Goal: Obtain resource: Download file/media

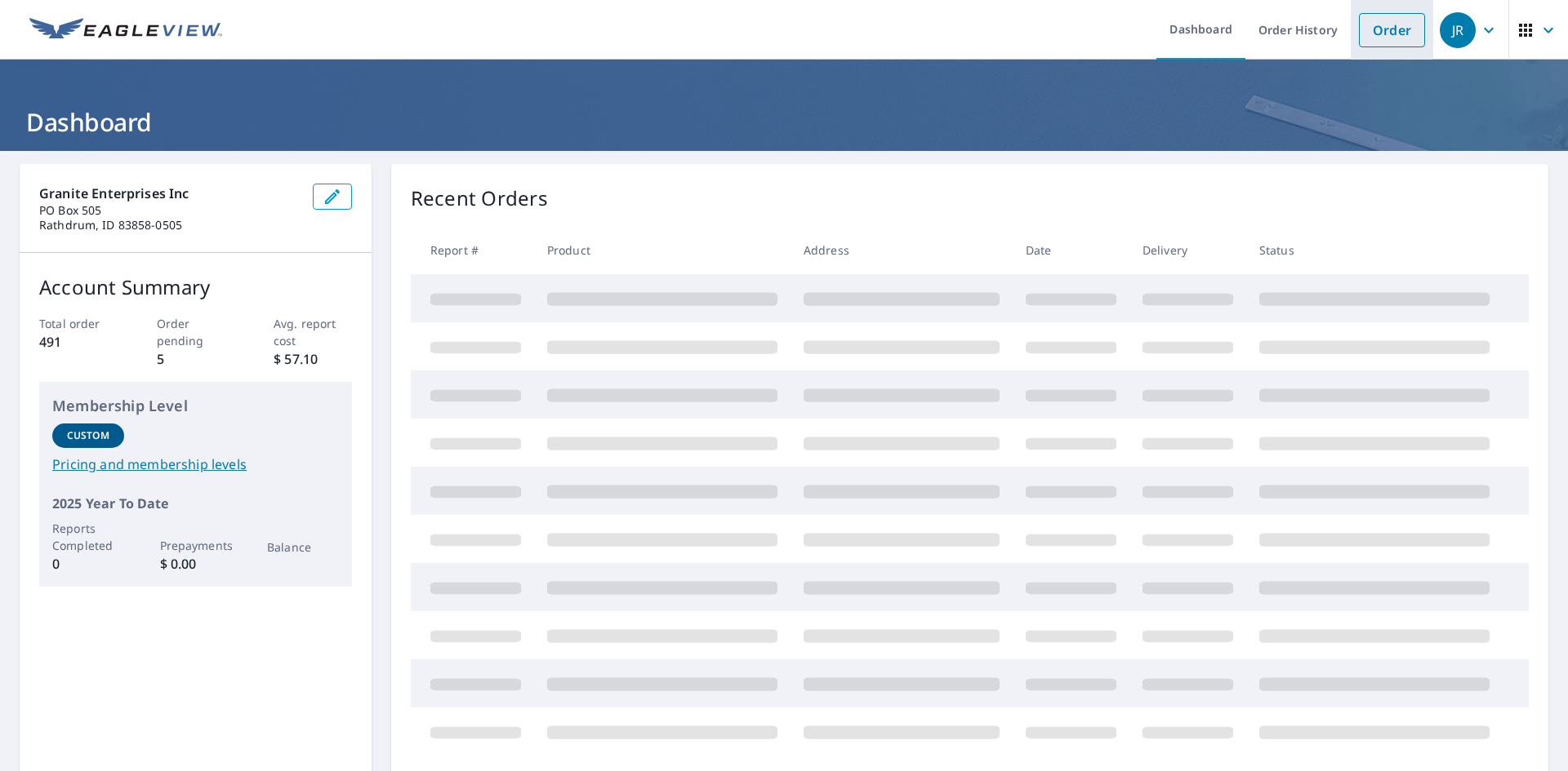
click at [1394, 24] on link "Order" at bounding box center [1391, 30] width 66 height 34
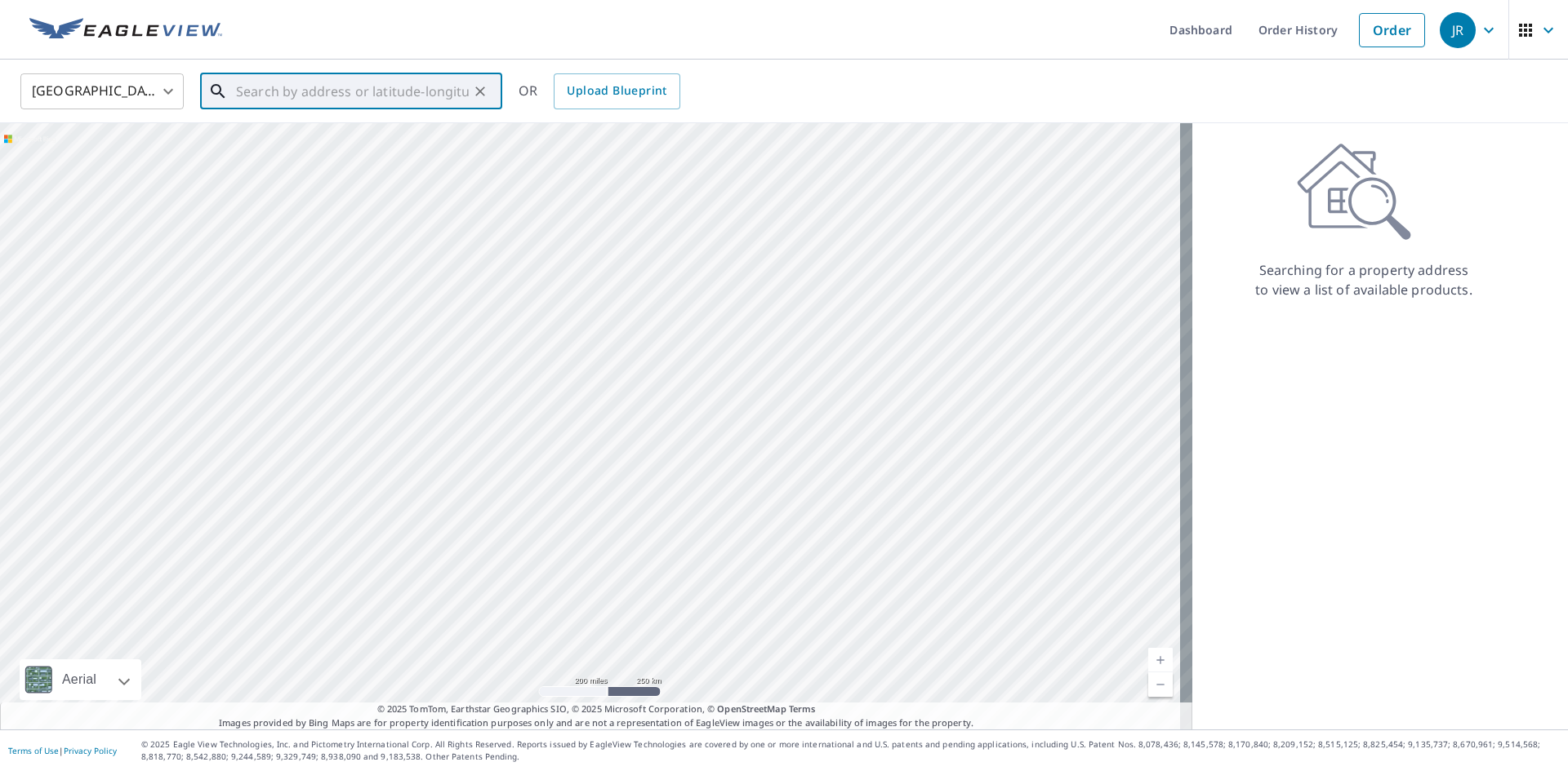
click at [284, 100] on input "text" at bounding box center [352, 91] width 233 height 46
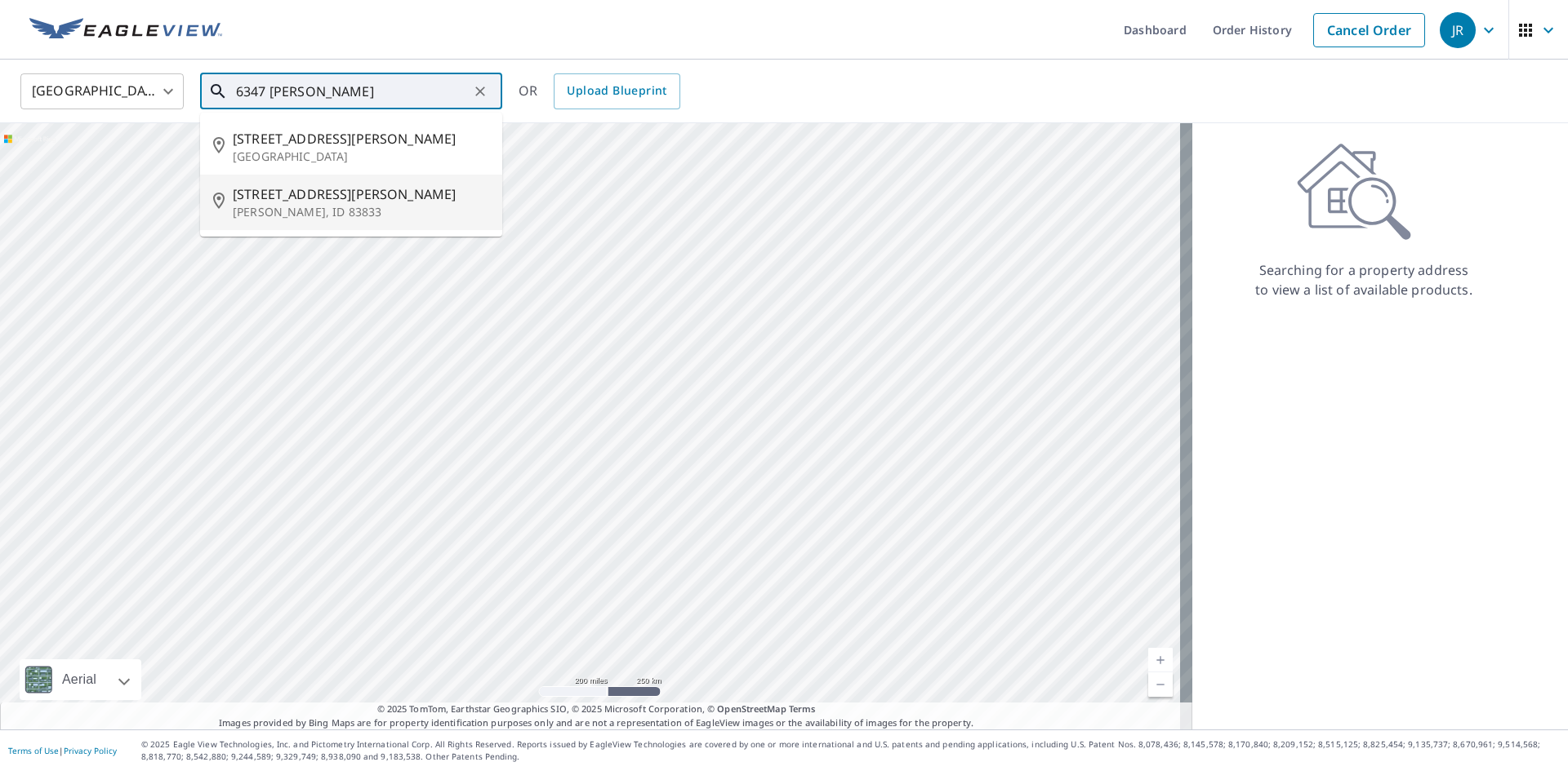
click at [254, 192] on span "6347 Weaver Loop" at bounding box center [361, 194] width 257 height 20
type input "6347 Weaver Loop Harrison, ID 83833"
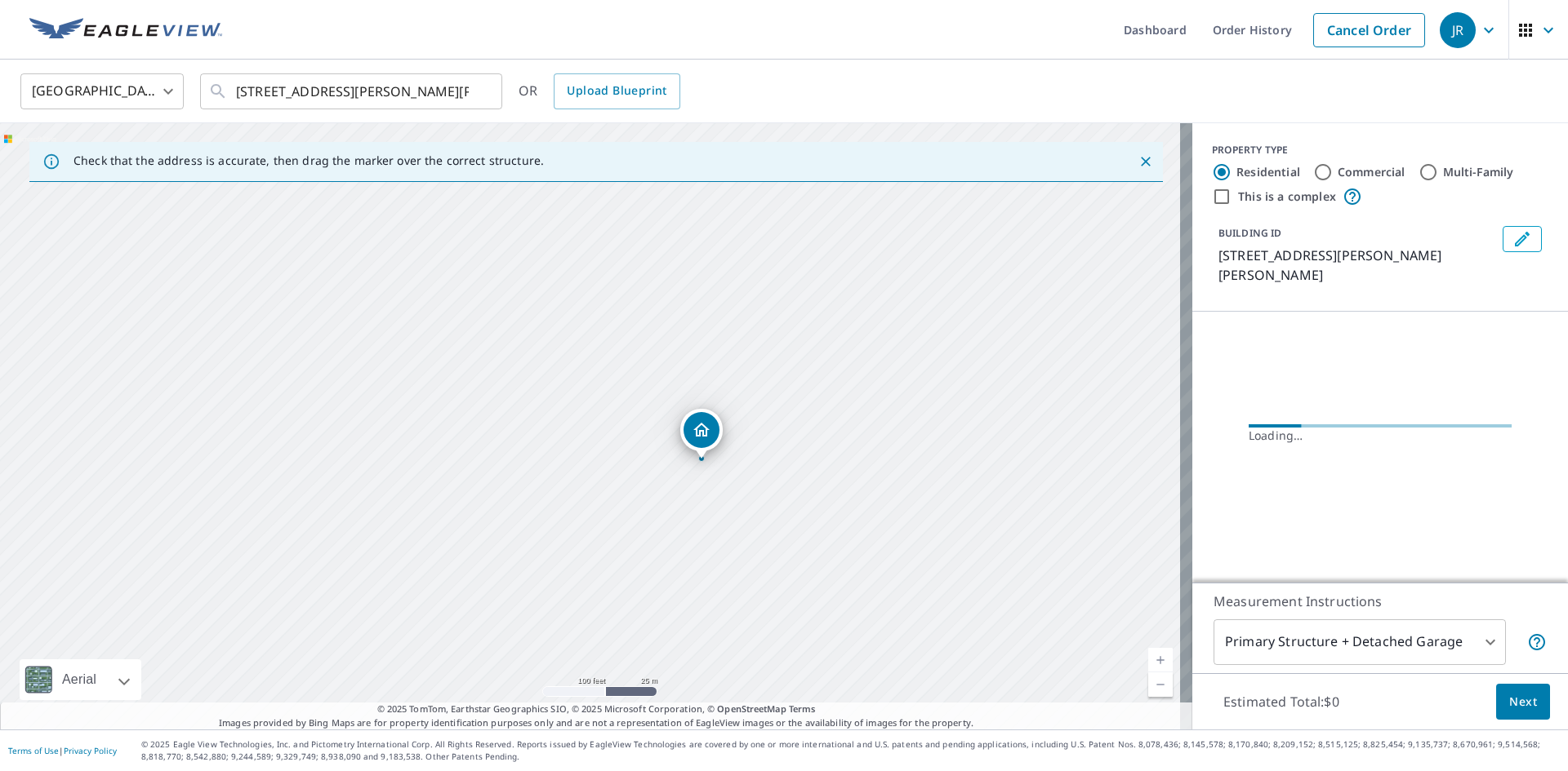
click at [778, 378] on div "6347 Weaver Loop Harrison, ID 83833" at bounding box center [596, 427] width 1192 height 607
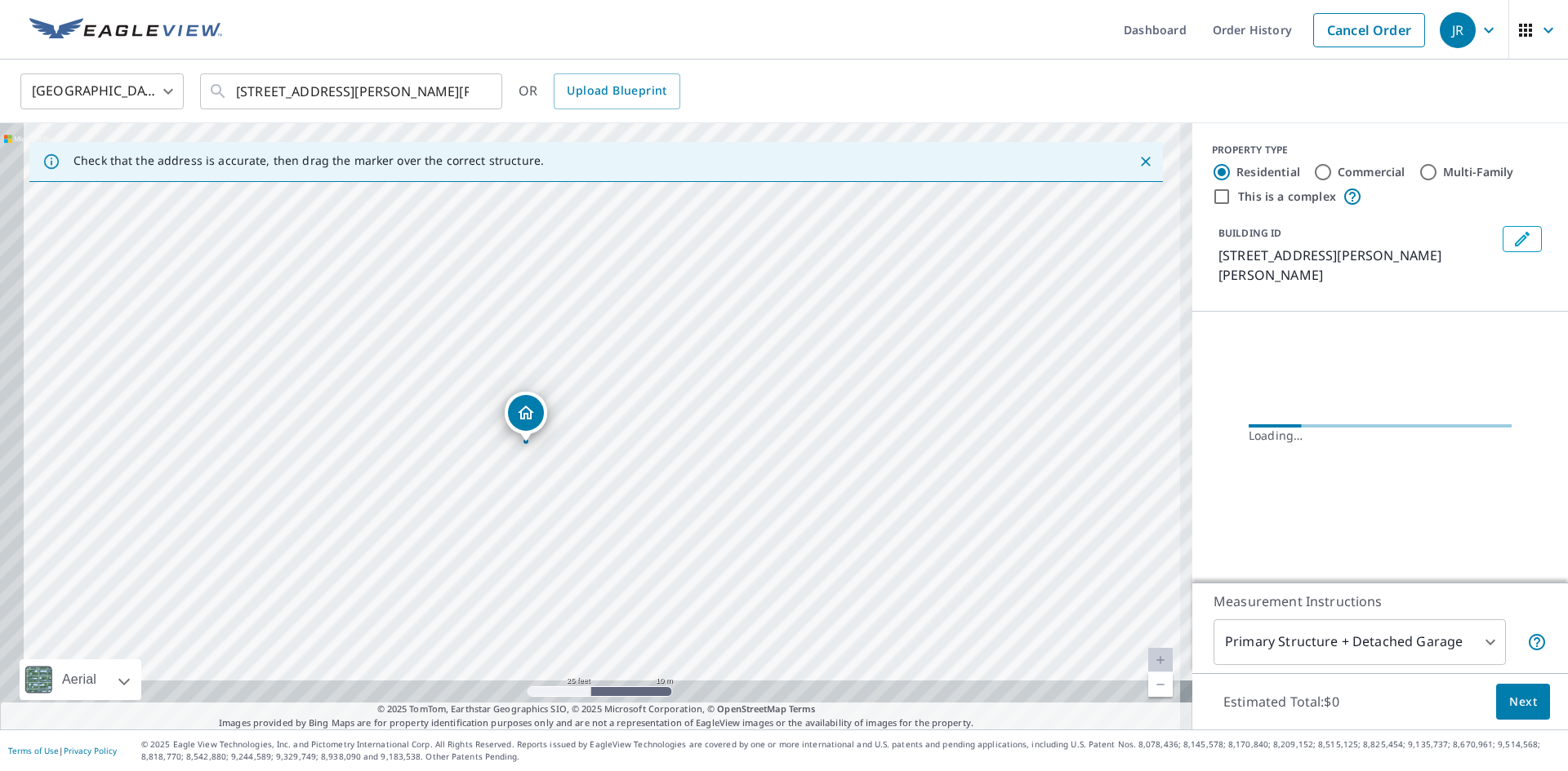
drag, startPoint x: 829, startPoint y: 269, endPoint x: 845, endPoint y: 237, distance: 35.8
click at [845, 237] on div "6347 Weaver Loop Harrison, ID 83833" at bounding box center [596, 427] width 1192 height 607
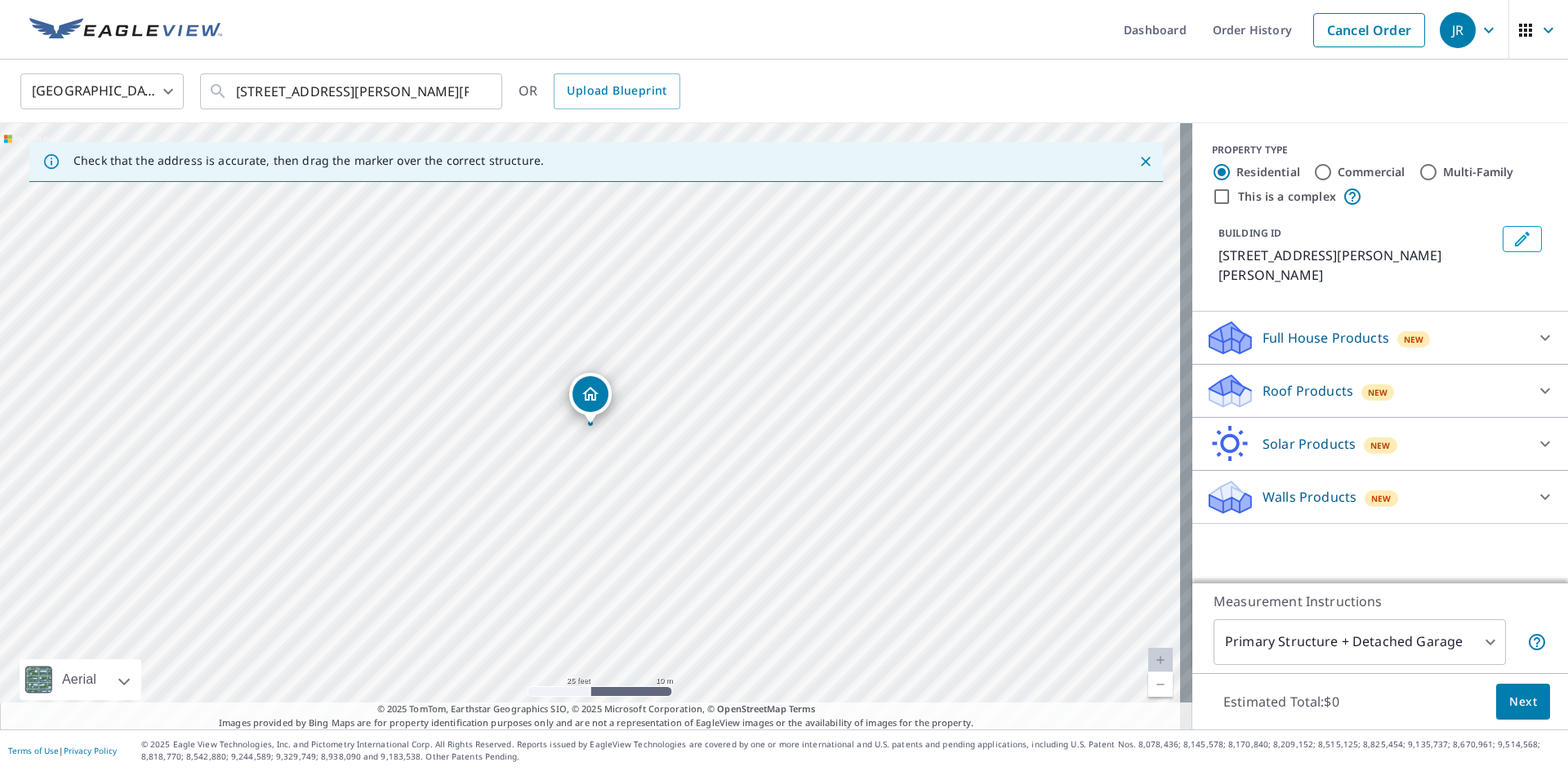
click at [1290, 381] on p "Roof Products" at bounding box center [1307, 390] width 90 height 20
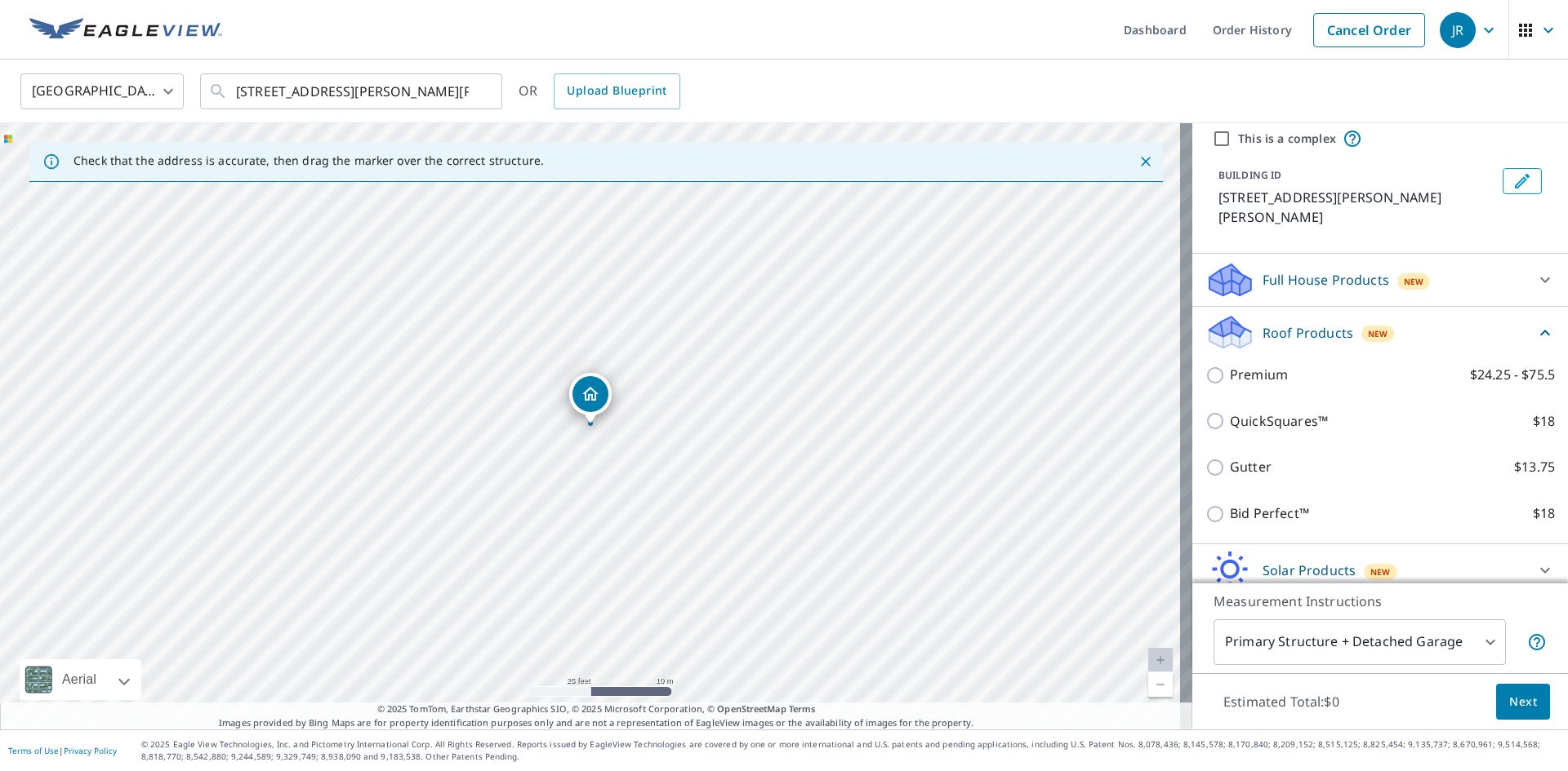
scroll to position [82, 0]
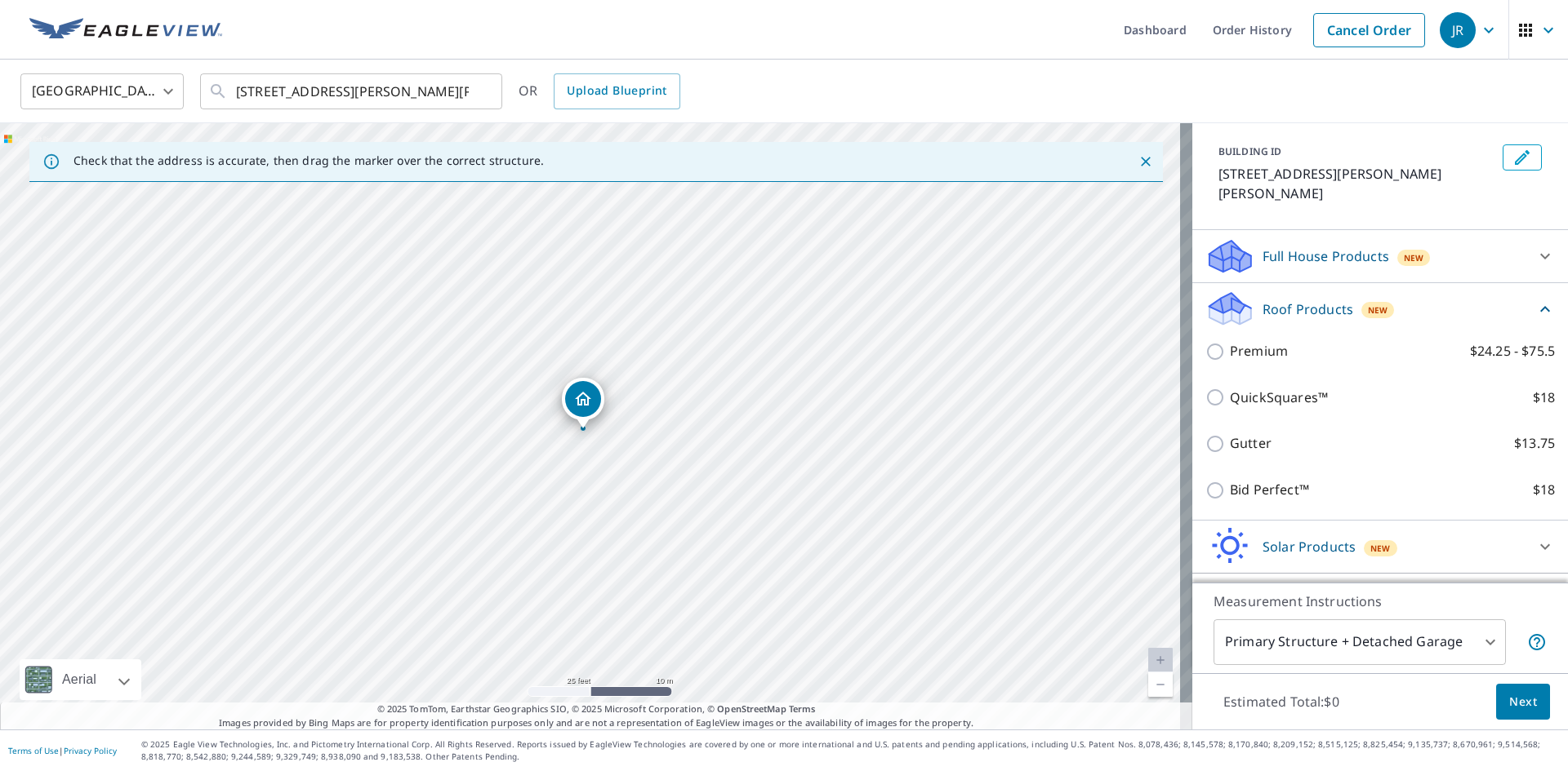
click at [870, 501] on div "6347 Weaver Loop Harrison, ID 83833" at bounding box center [596, 427] width 1192 height 607
click at [1509, 700] on span "Next" at bounding box center [1523, 701] width 28 height 20
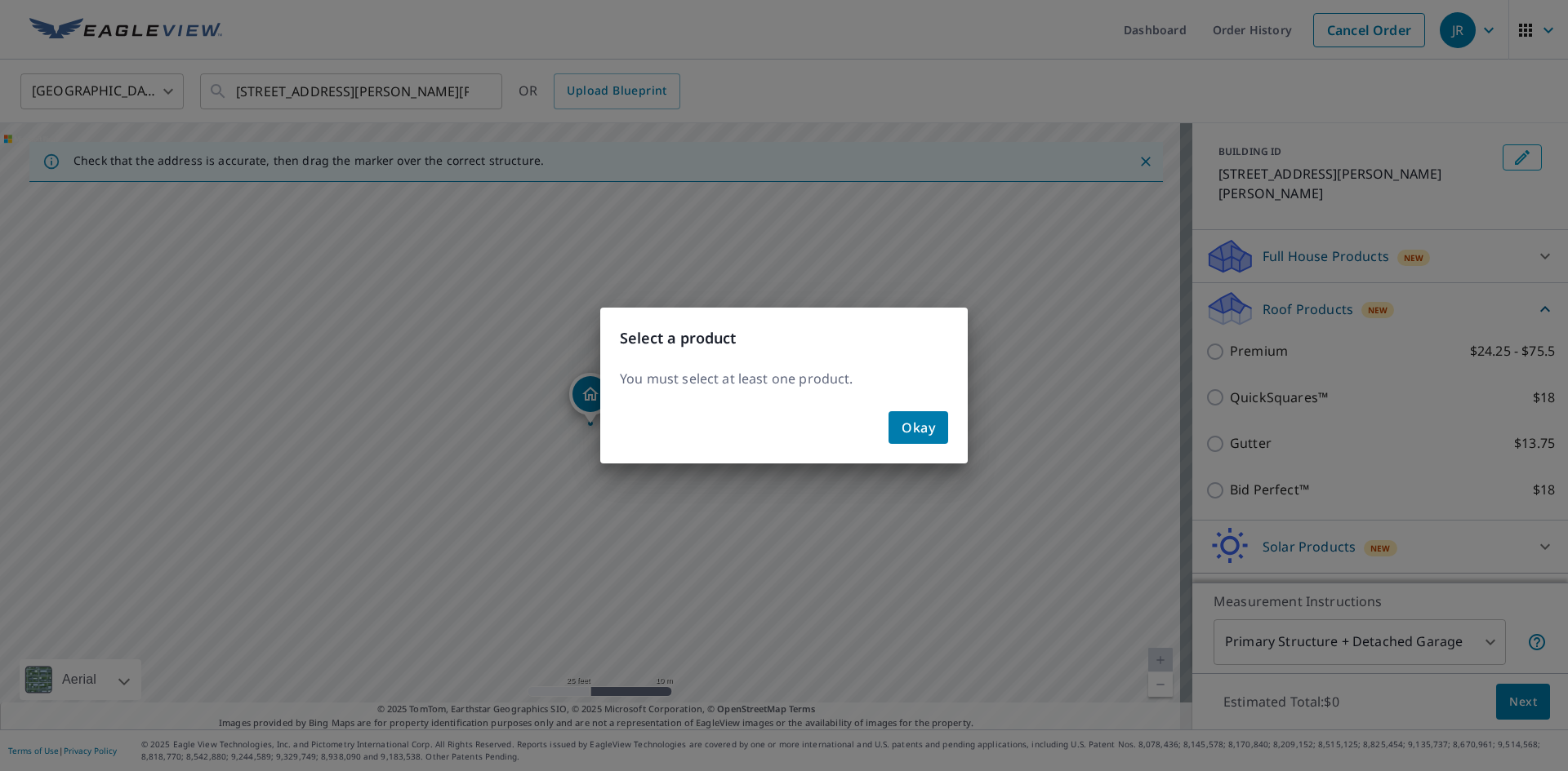
click at [908, 434] on span "Okay" at bounding box center [917, 428] width 33 height 23
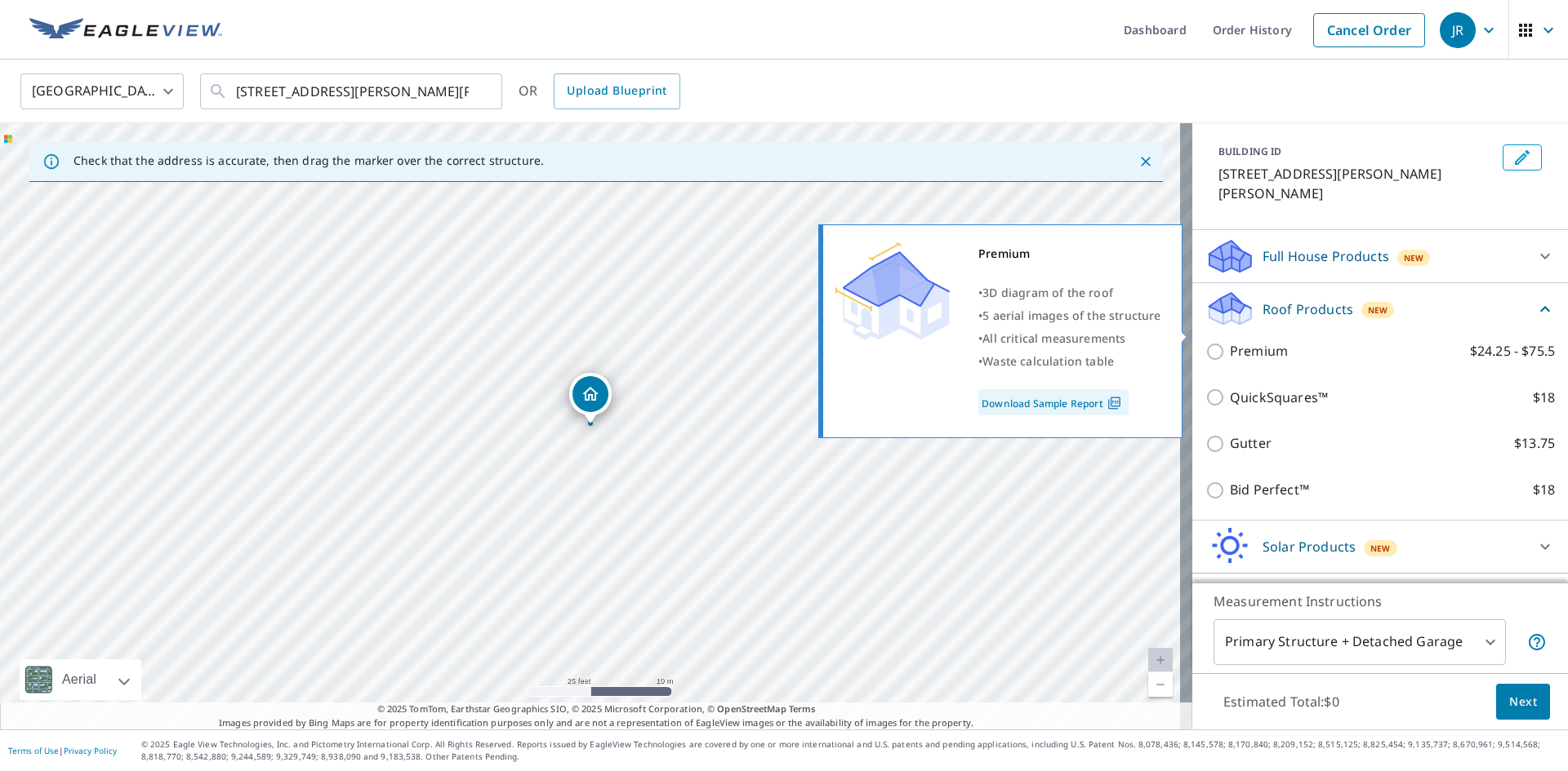
click at [1205, 342] on input "Premium $24.25 - $75.5" at bounding box center [1218, 351] width 24 height 20
checkbox input "true"
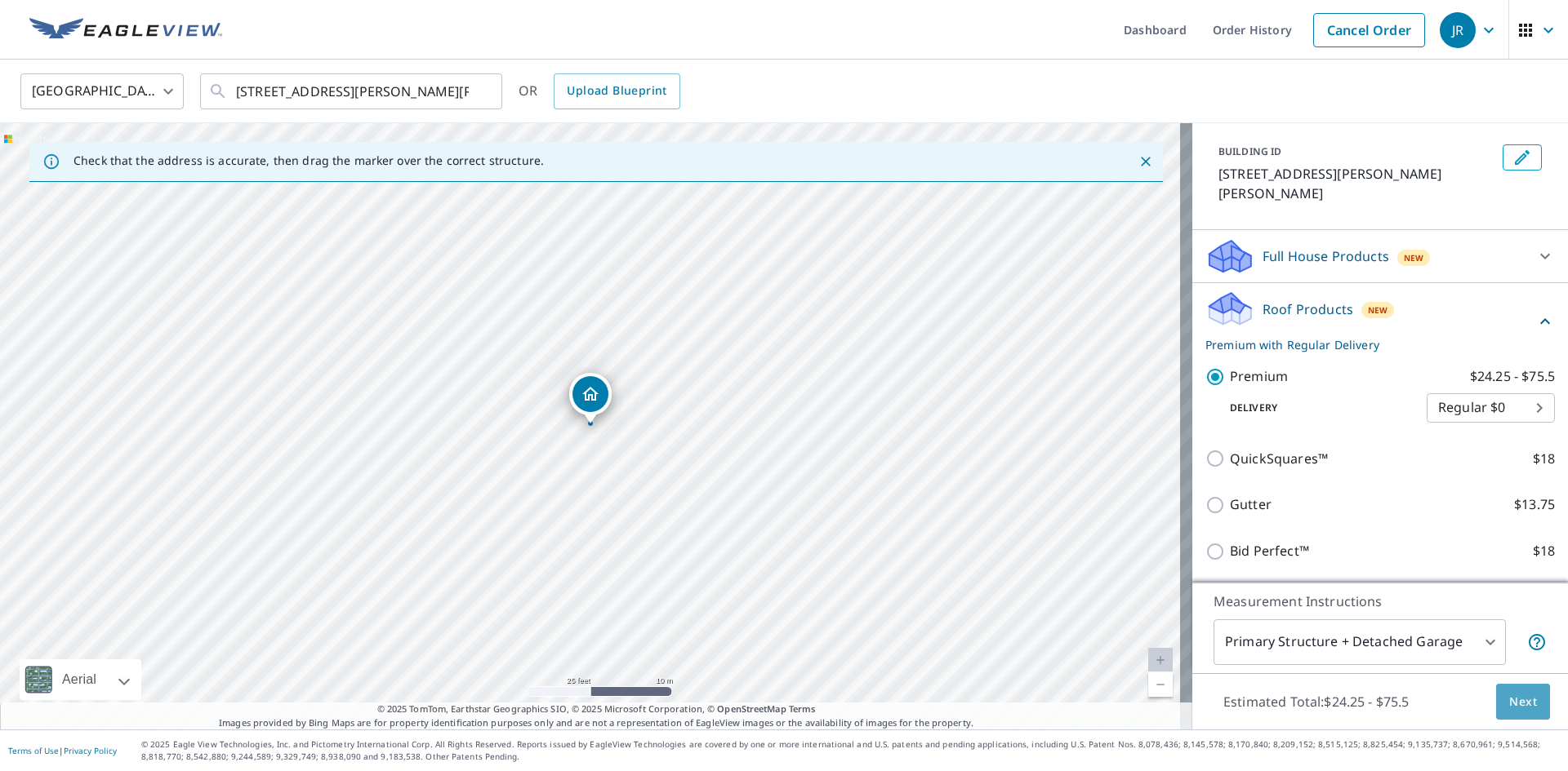
click at [1509, 699] on span "Next" at bounding box center [1523, 701] width 28 height 20
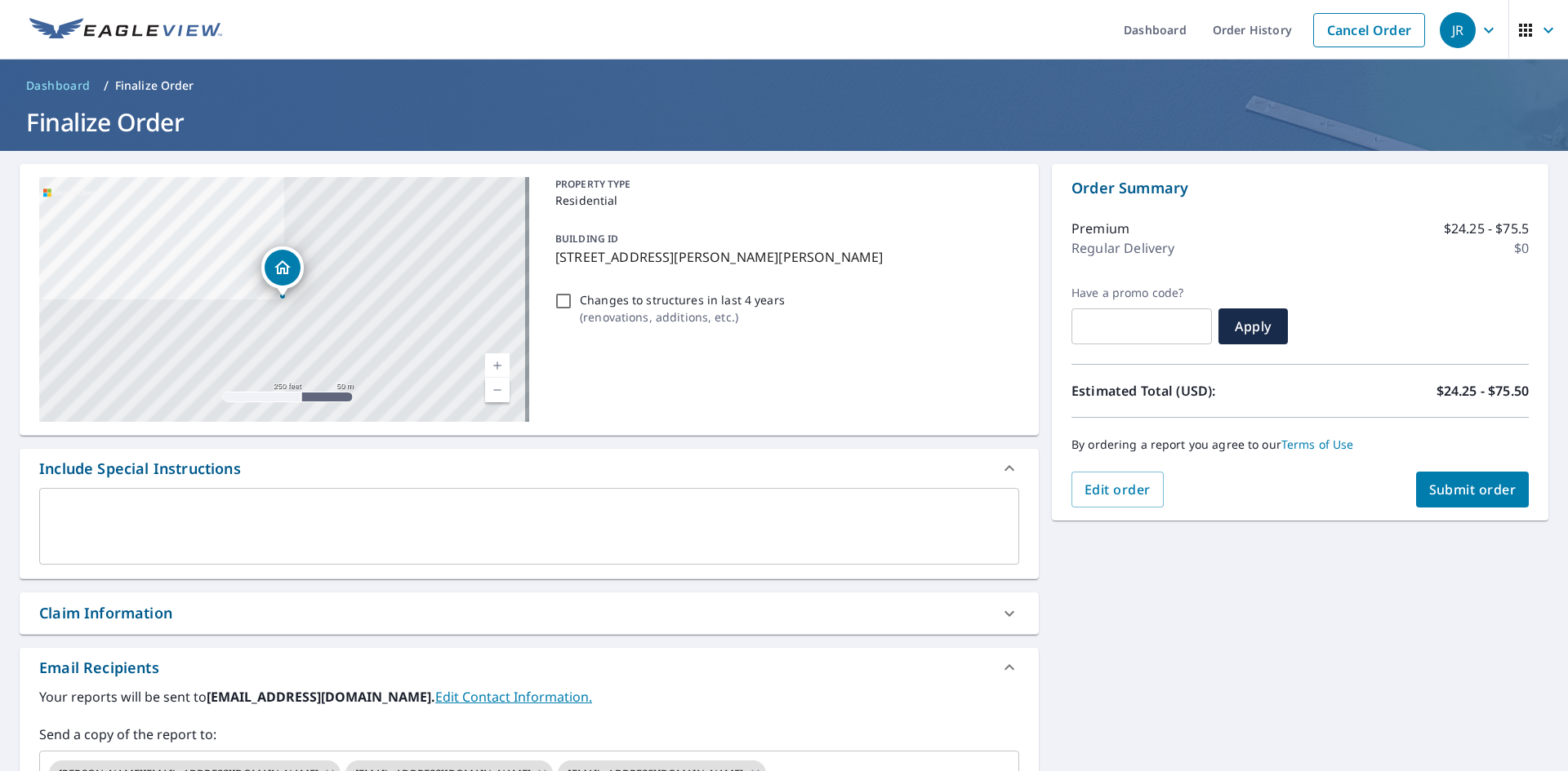
click at [506, 362] on div "6347 Weaver Loop Harrison, ID 83833" at bounding box center [284, 300] width 490 height 245
click at [494, 359] on link "Current Level 17, Zoom In" at bounding box center [497, 366] width 24 height 24
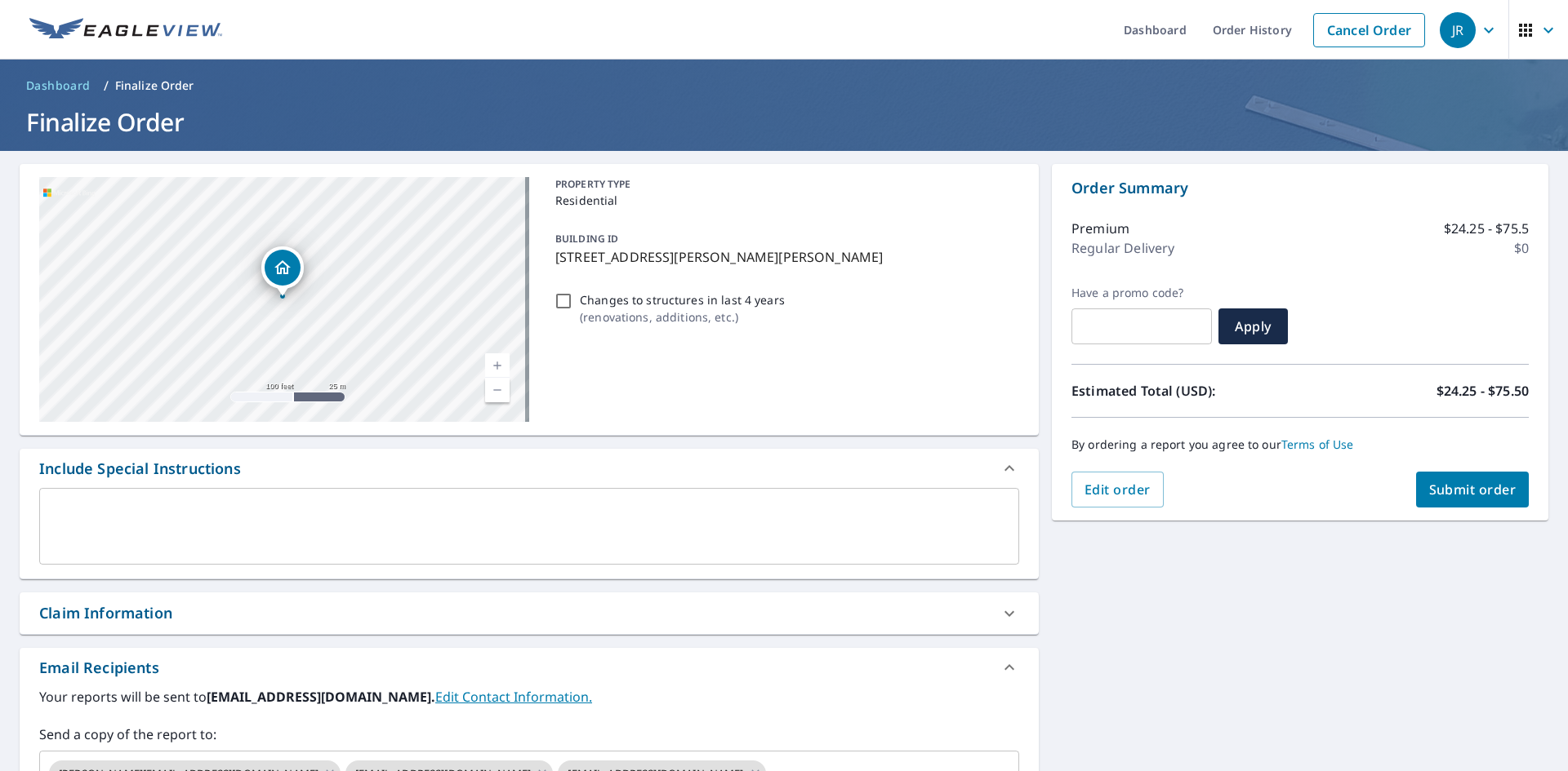
click at [494, 359] on link "Current Level 18, Zoom In" at bounding box center [497, 366] width 24 height 24
click at [494, 359] on link "Current Level 19, Zoom In" at bounding box center [497, 366] width 24 height 24
click at [494, 359] on link "Current Level 20, Zoom In Disabled" at bounding box center [497, 366] width 24 height 24
click at [1488, 487] on span "Submit order" at bounding box center [1472, 489] width 87 height 18
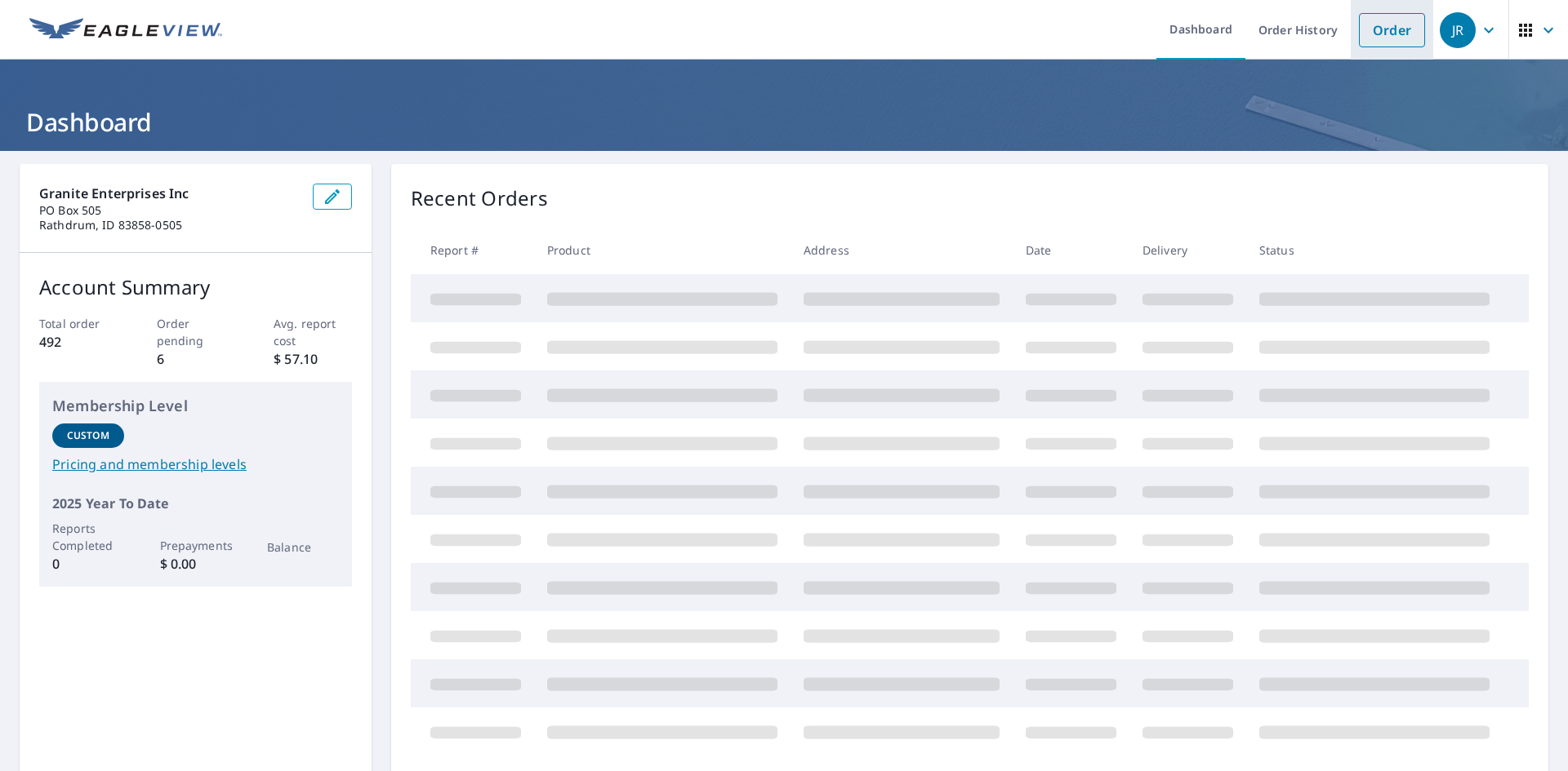
click at [1390, 21] on link "Order" at bounding box center [1391, 30] width 66 height 34
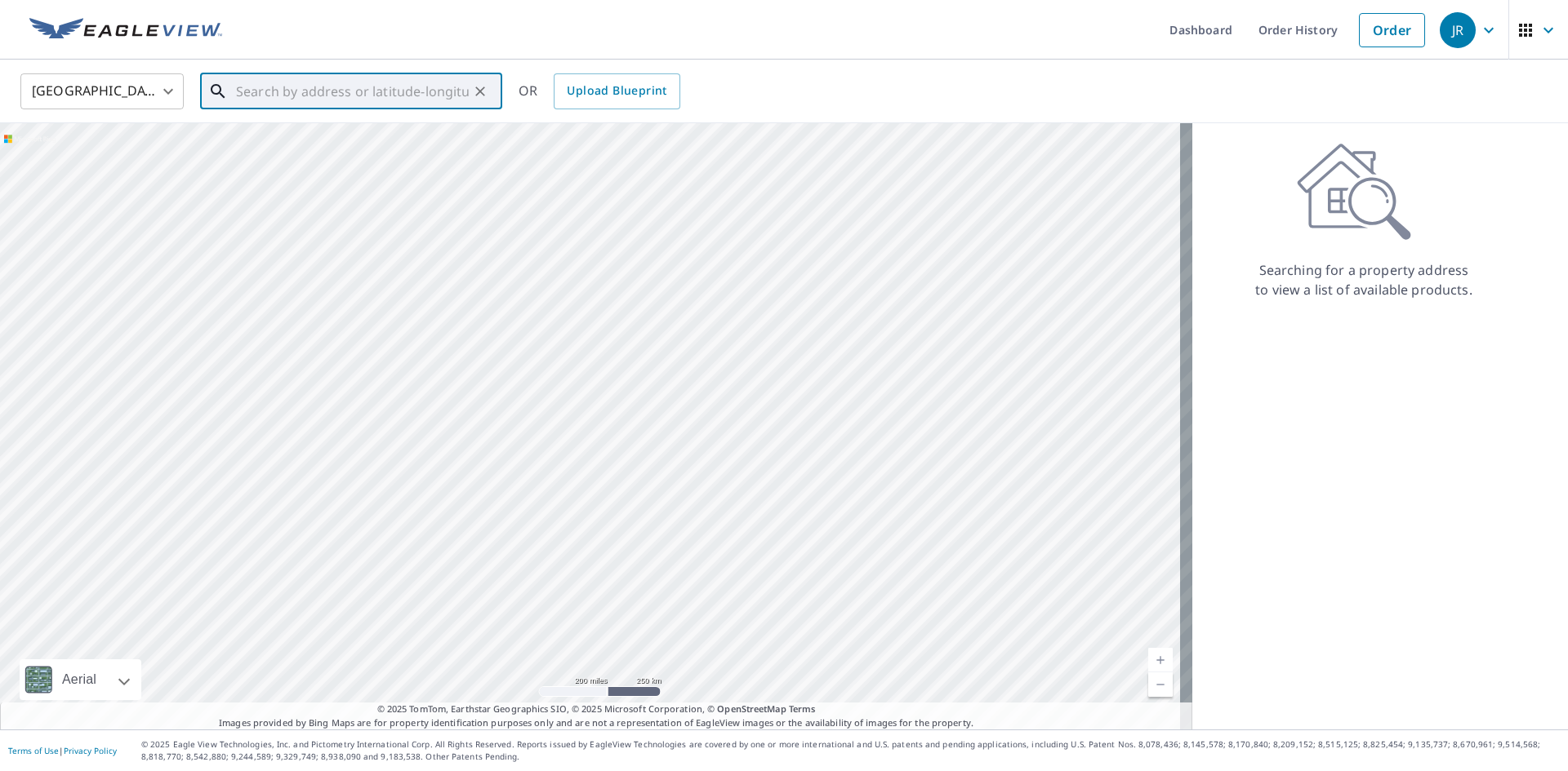
click at [394, 93] on input "text" at bounding box center [352, 91] width 233 height 46
click at [296, 139] on span "[STREET_ADDRESS]" at bounding box center [361, 138] width 257 height 20
type input "[STREET_ADDRESS]"
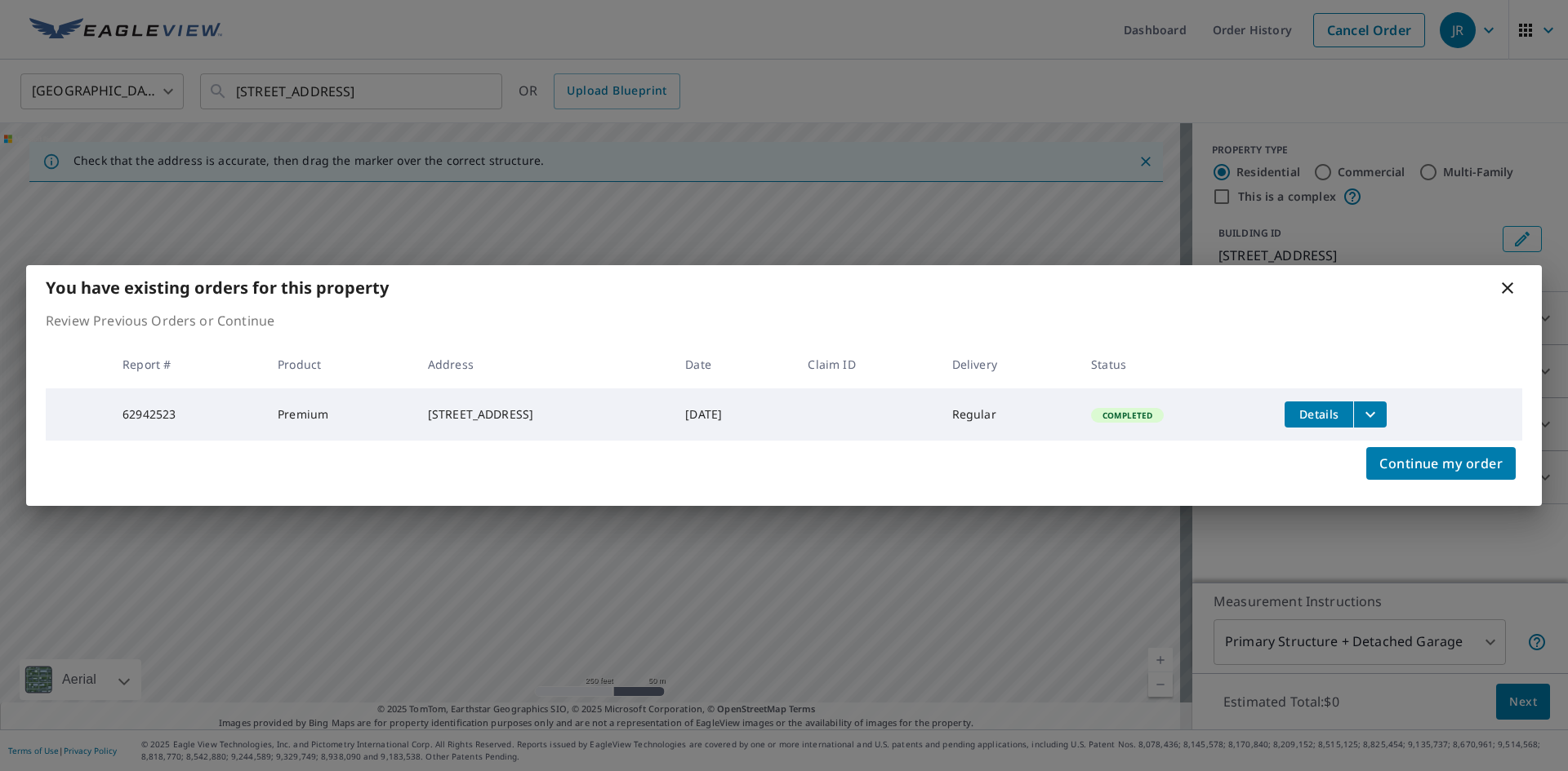
click at [1321, 413] on span "Details" at bounding box center [1318, 415] width 49 height 16
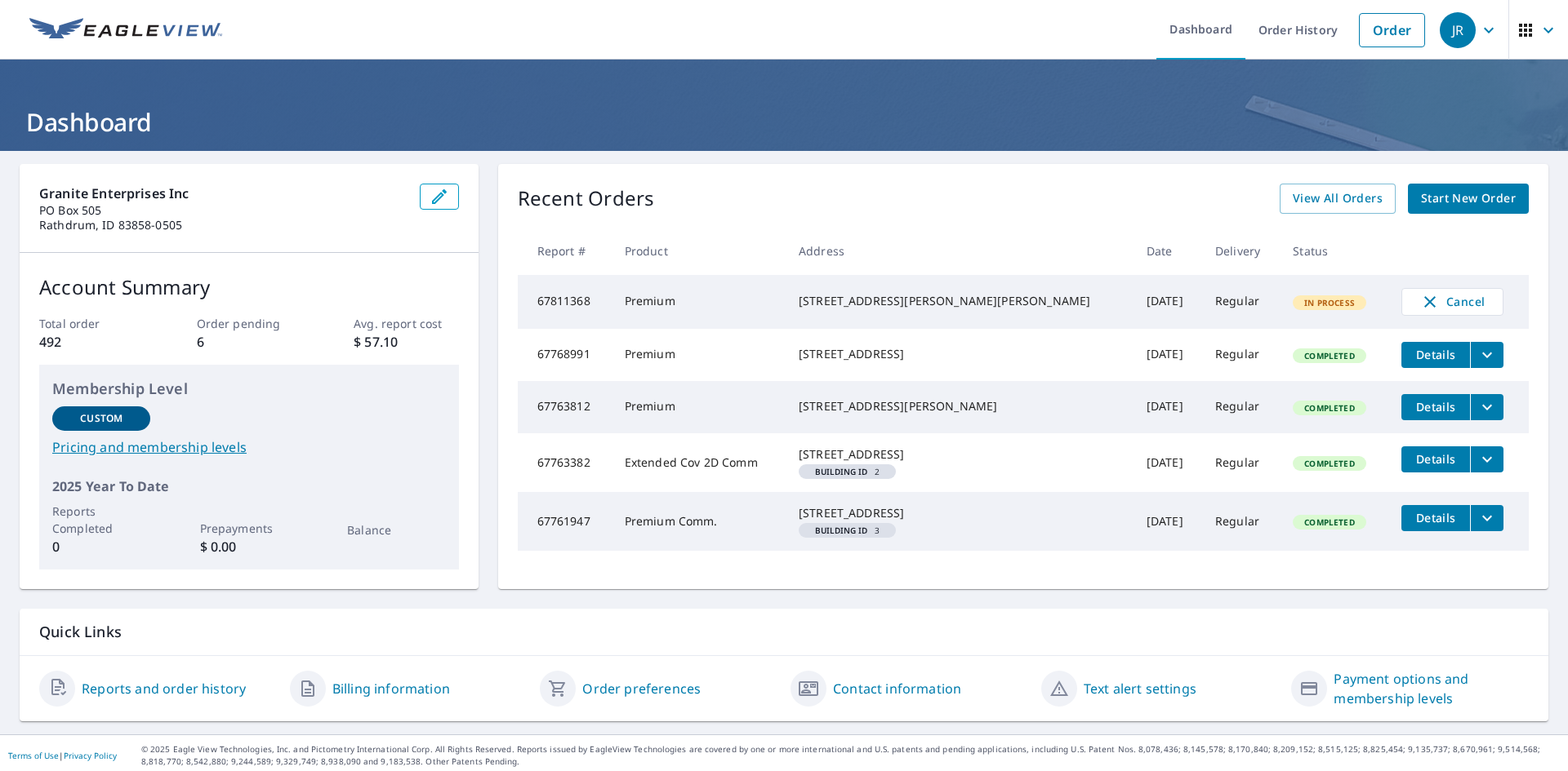
scroll to position [37, 0]
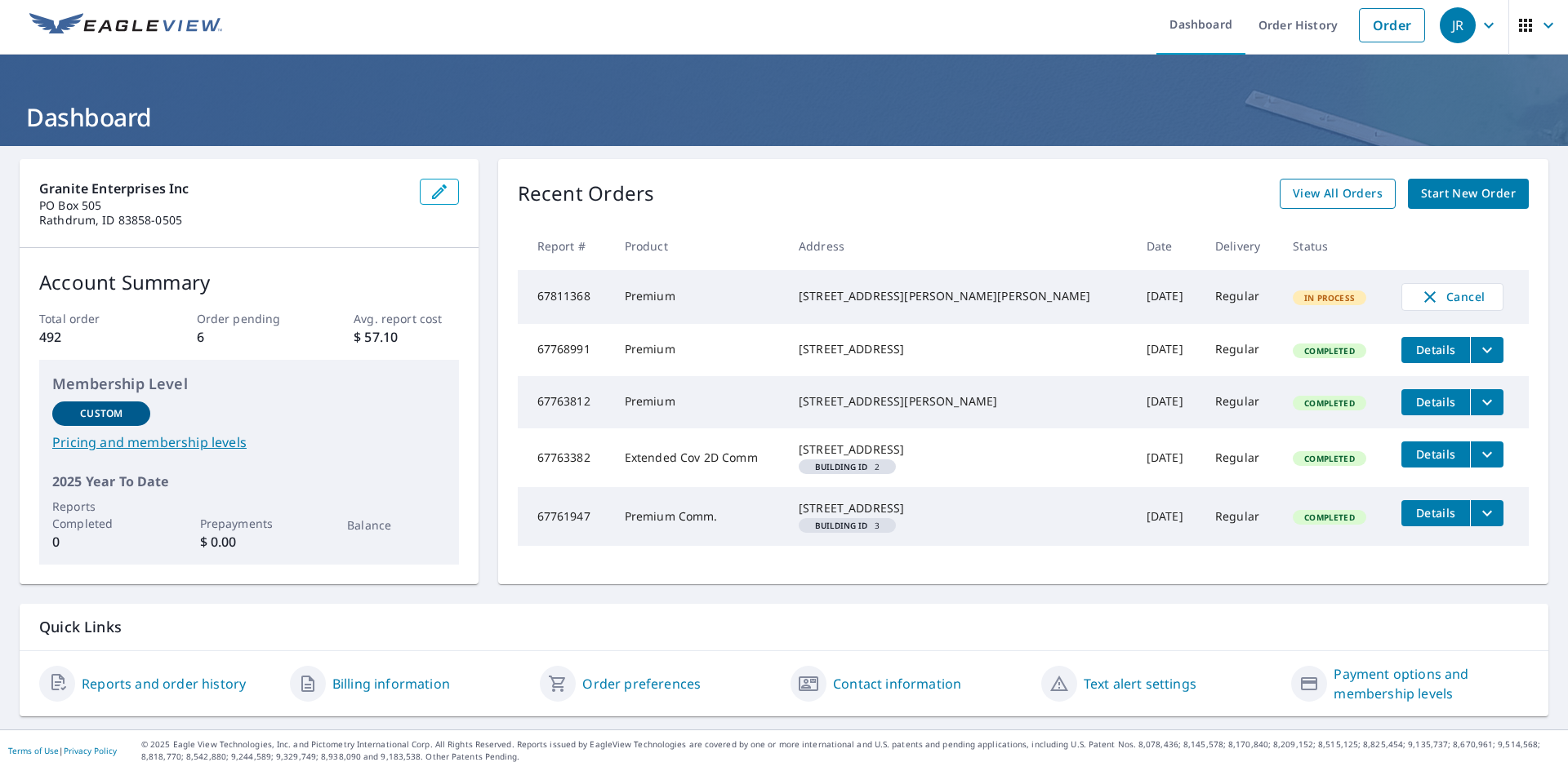
click at [1306, 183] on span "View All Orders" at bounding box center [1337, 193] width 90 height 20
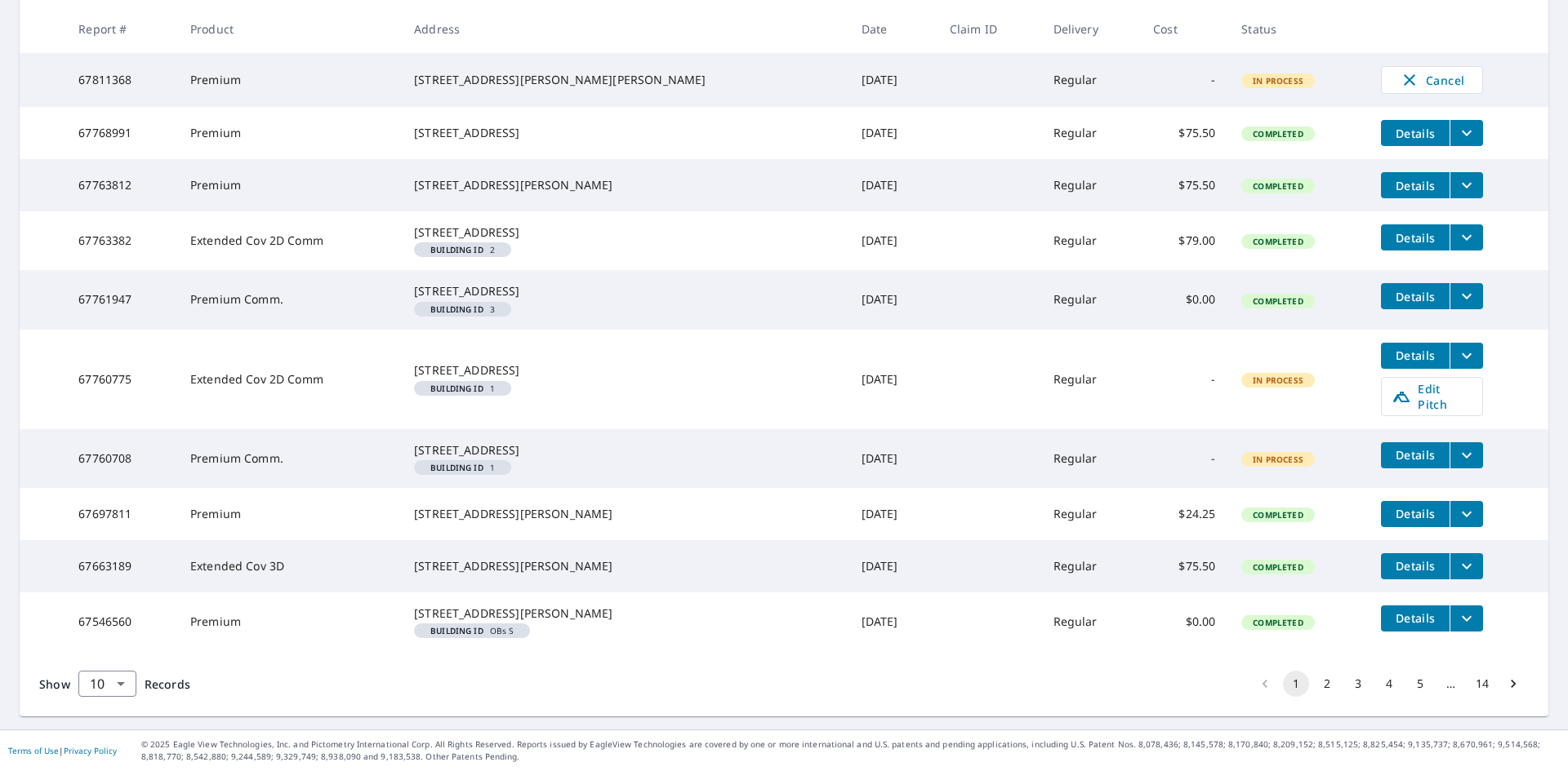
scroll to position [394, 0]
click at [1314, 683] on button "2" at bounding box center [1327, 684] width 26 height 26
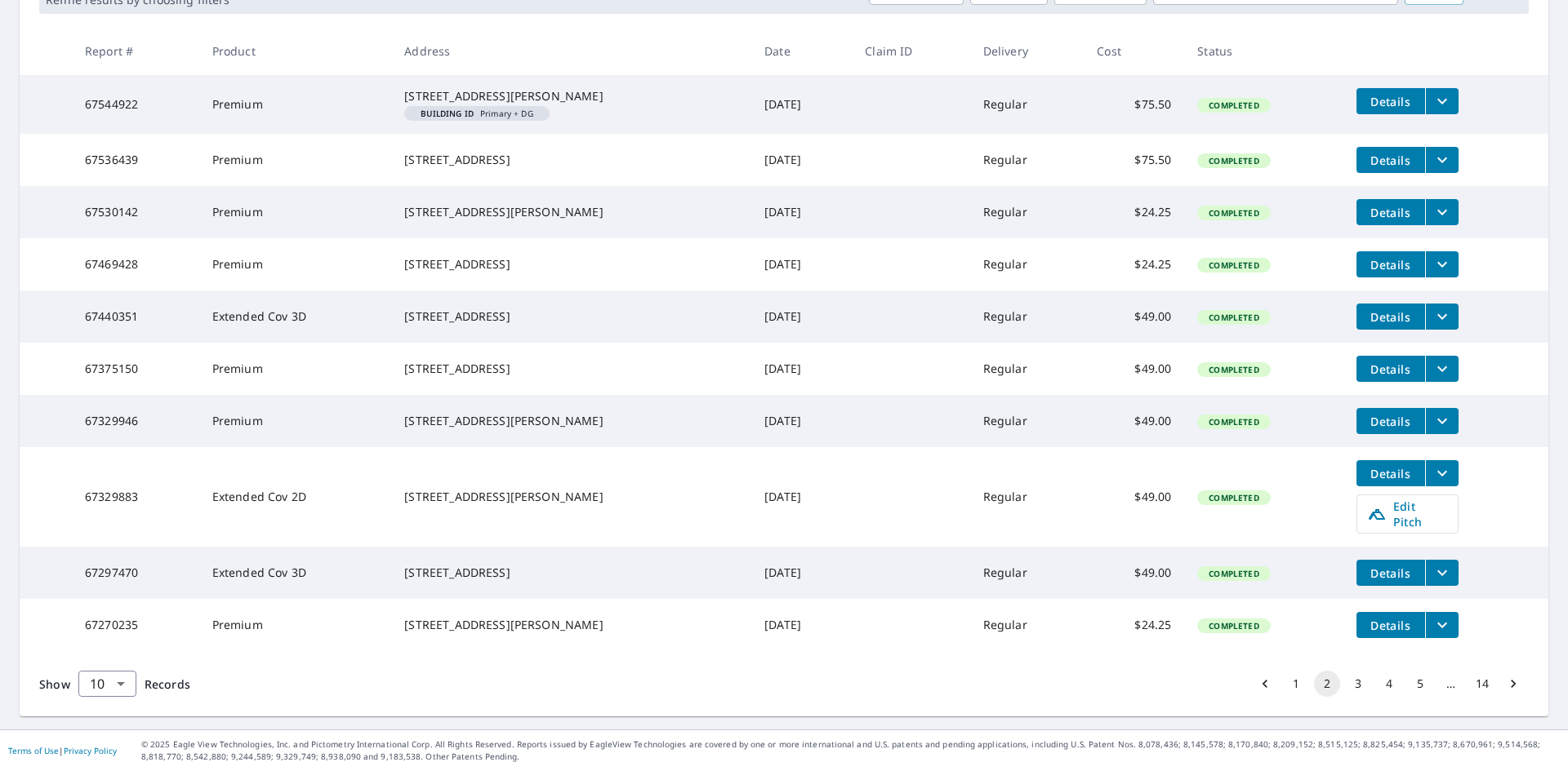
scroll to position [344, 0]
click at [129, 681] on body "[PERSON_NAME] Dashboard Order History Order JR Dashboard / Order History Order …" at bounding box center [784, 385] width 1568 height 771
click at [118, 707] on li "50" at bounding box center [106, 708] width 58 height 30
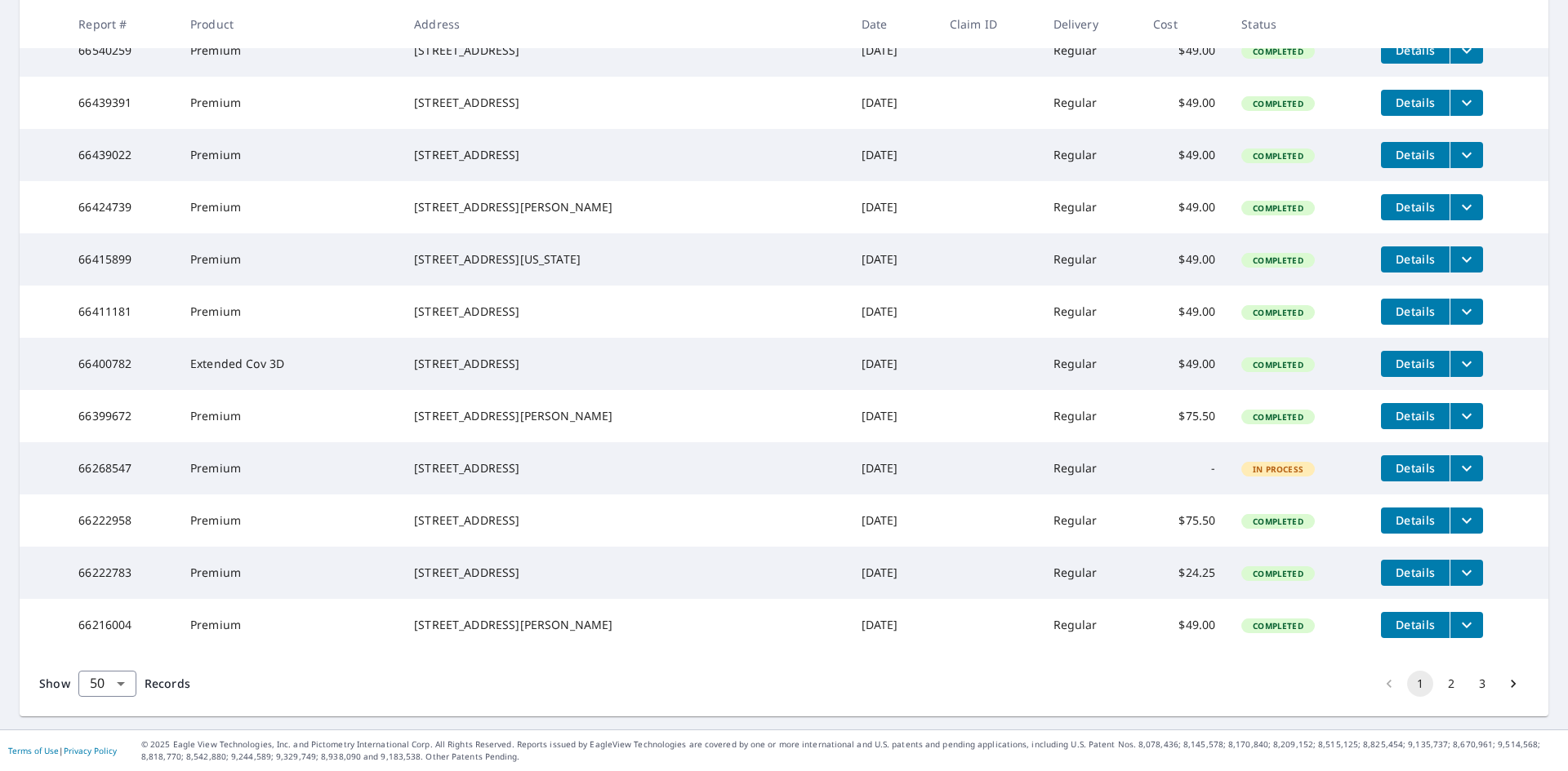
scroll to position [2791, 0]
click at [1438, 687] on button "2" at bounding box center [1451, 684] width 26 height 26
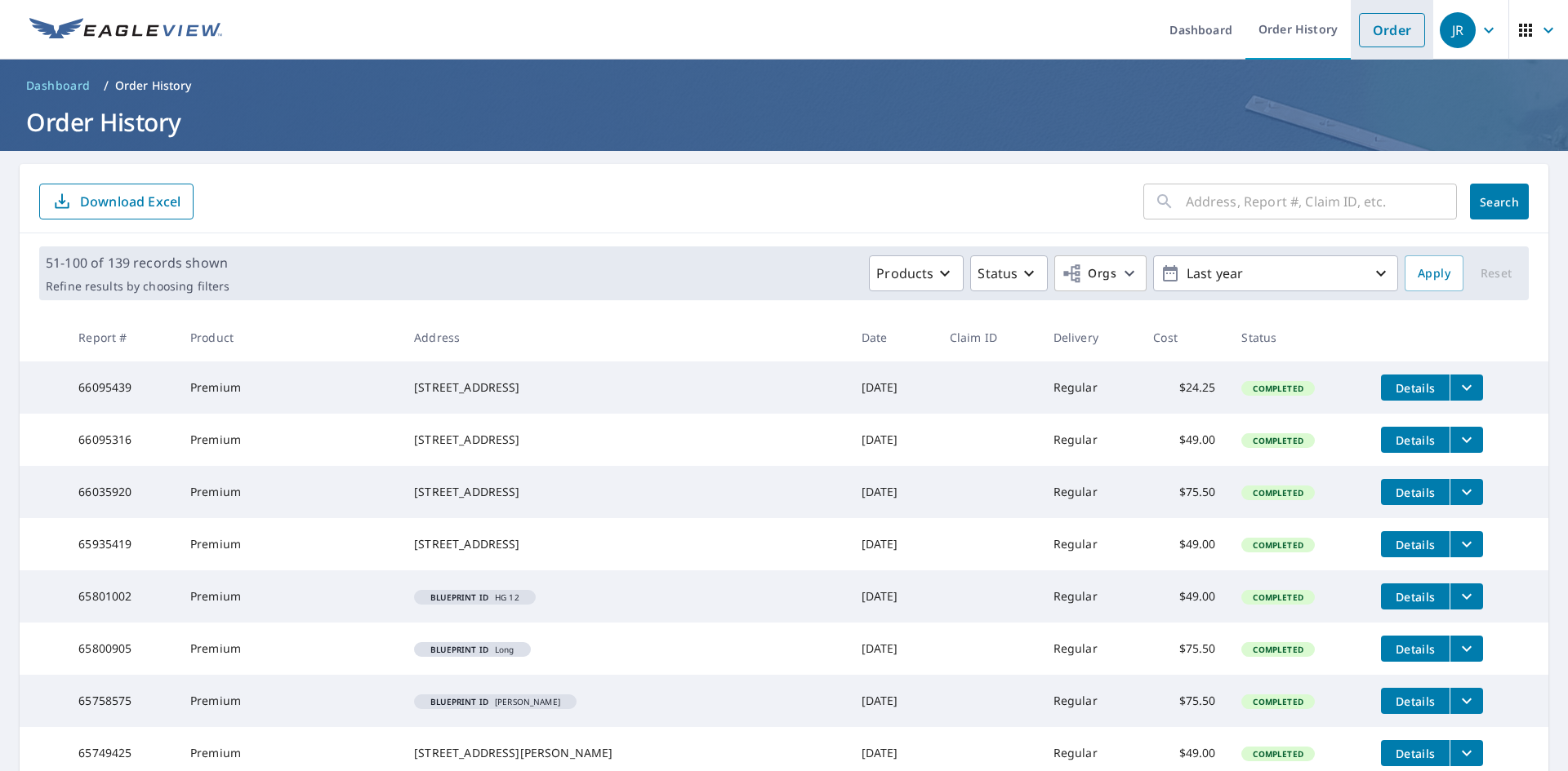
click at [1390, 38] on link "Order" at bounding box center [1391, 30] width 66 height 34
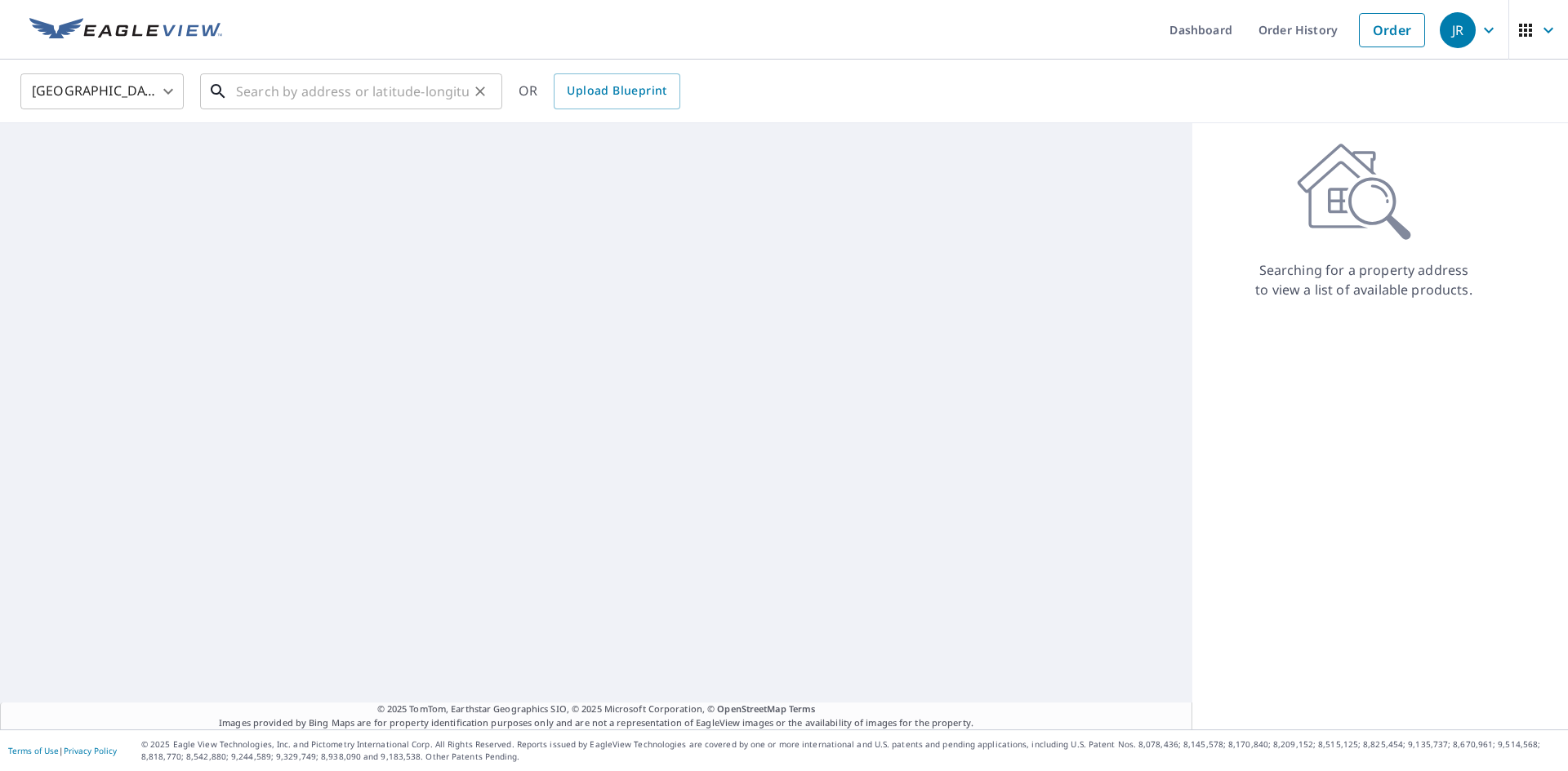
click at [290, 82] on input "text" at bounding box center [352, 91] width 233 height 46
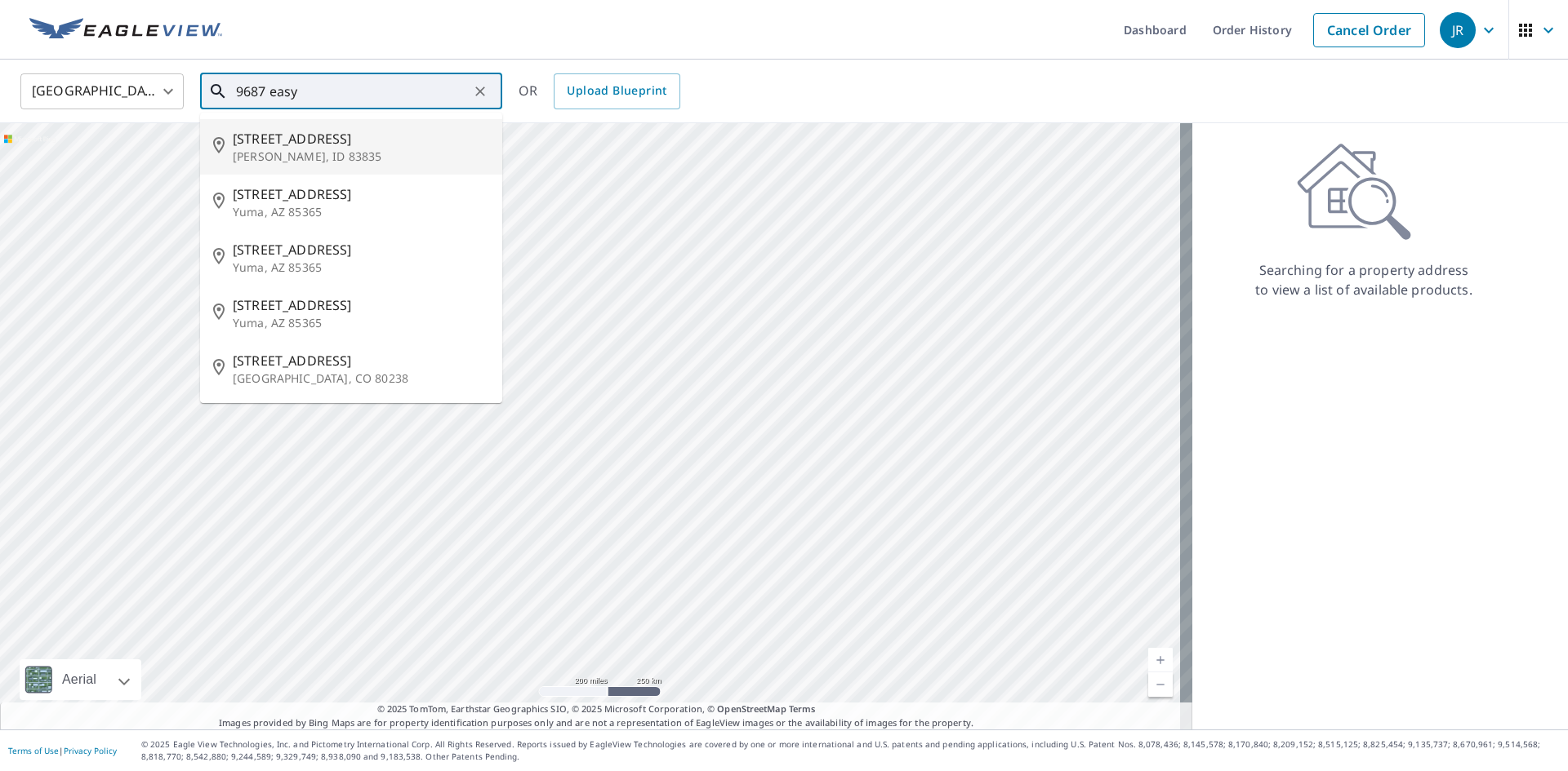
click at [420, 150] on p "[PERSON_NAME], ID 83835" at bounding box center [361, 156] width 257 height 17
type input "[STREET_ADDRESS]"
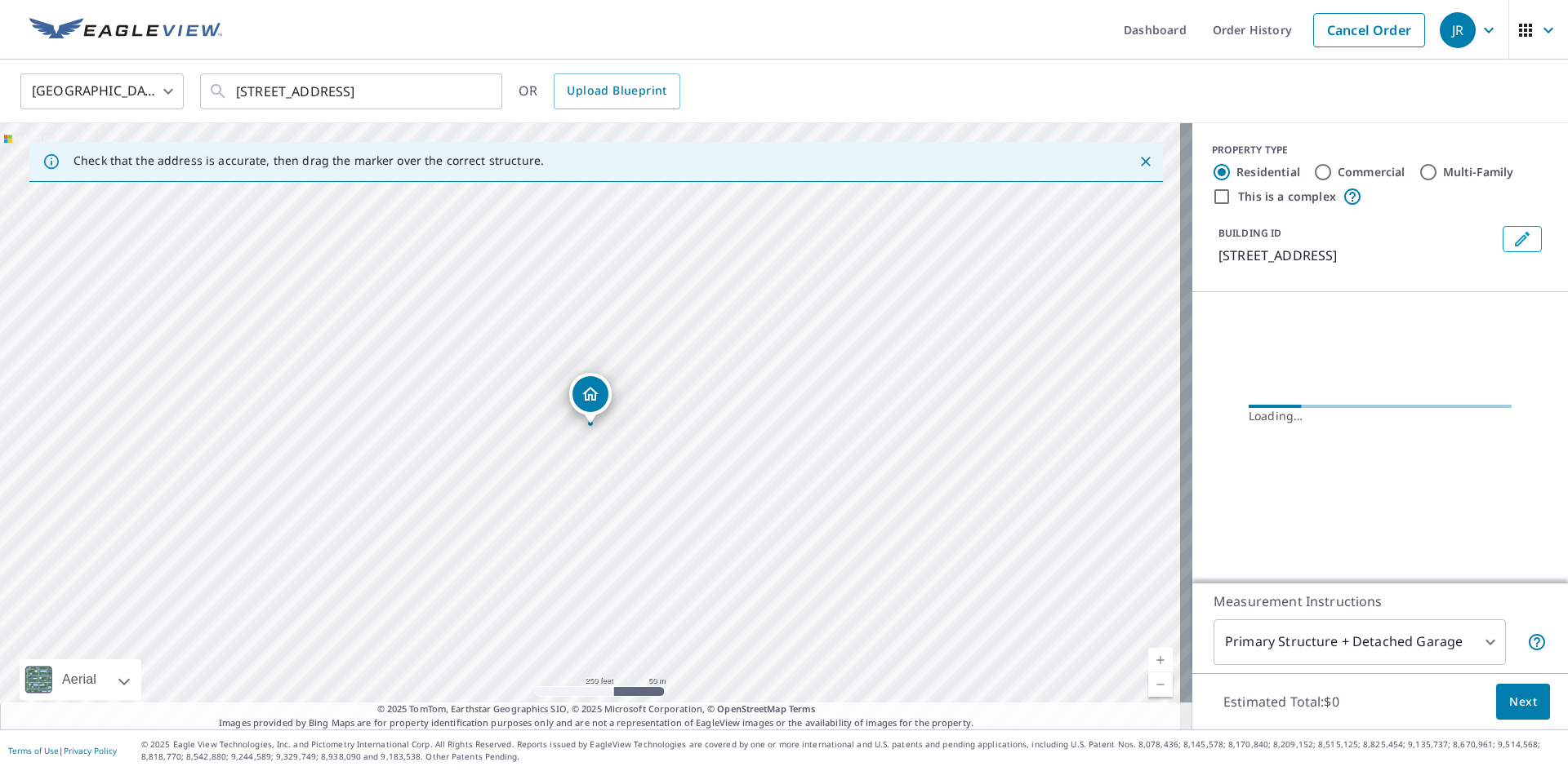
click at [1138, 156] on icon "Close" at bounding box center [1145, 161] width 17 height 17
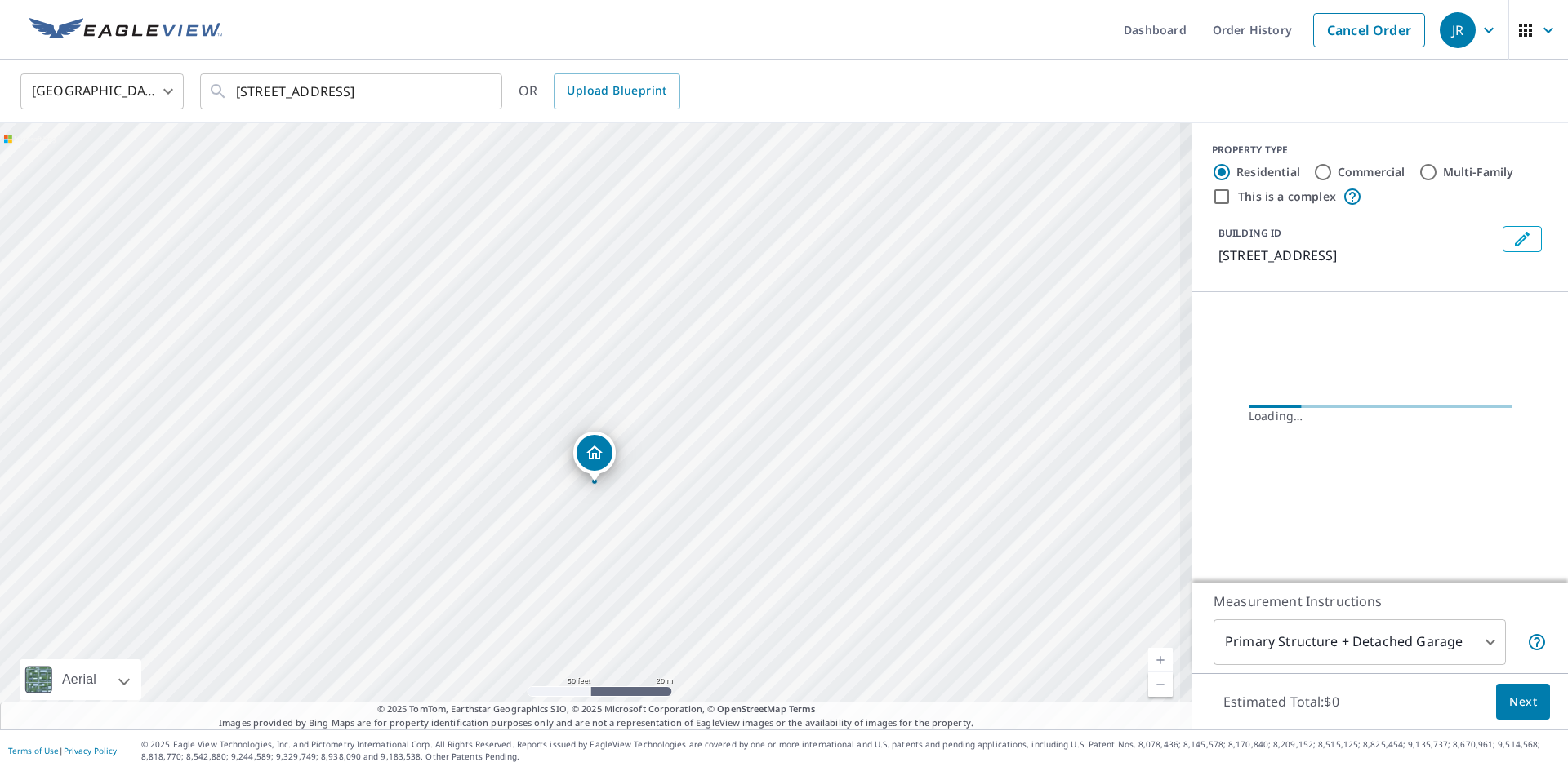
drag, startPoint x: 543, startPoint y: 466, endPoint x: 1296, endPoint y: 356, distance: 761.0
click at [1296, 356] on div "[STREET_ADDRESS] A standard road map Aerial A detailed look from above Labels L…" at bounding box center [784, 427] width 1568 height 607
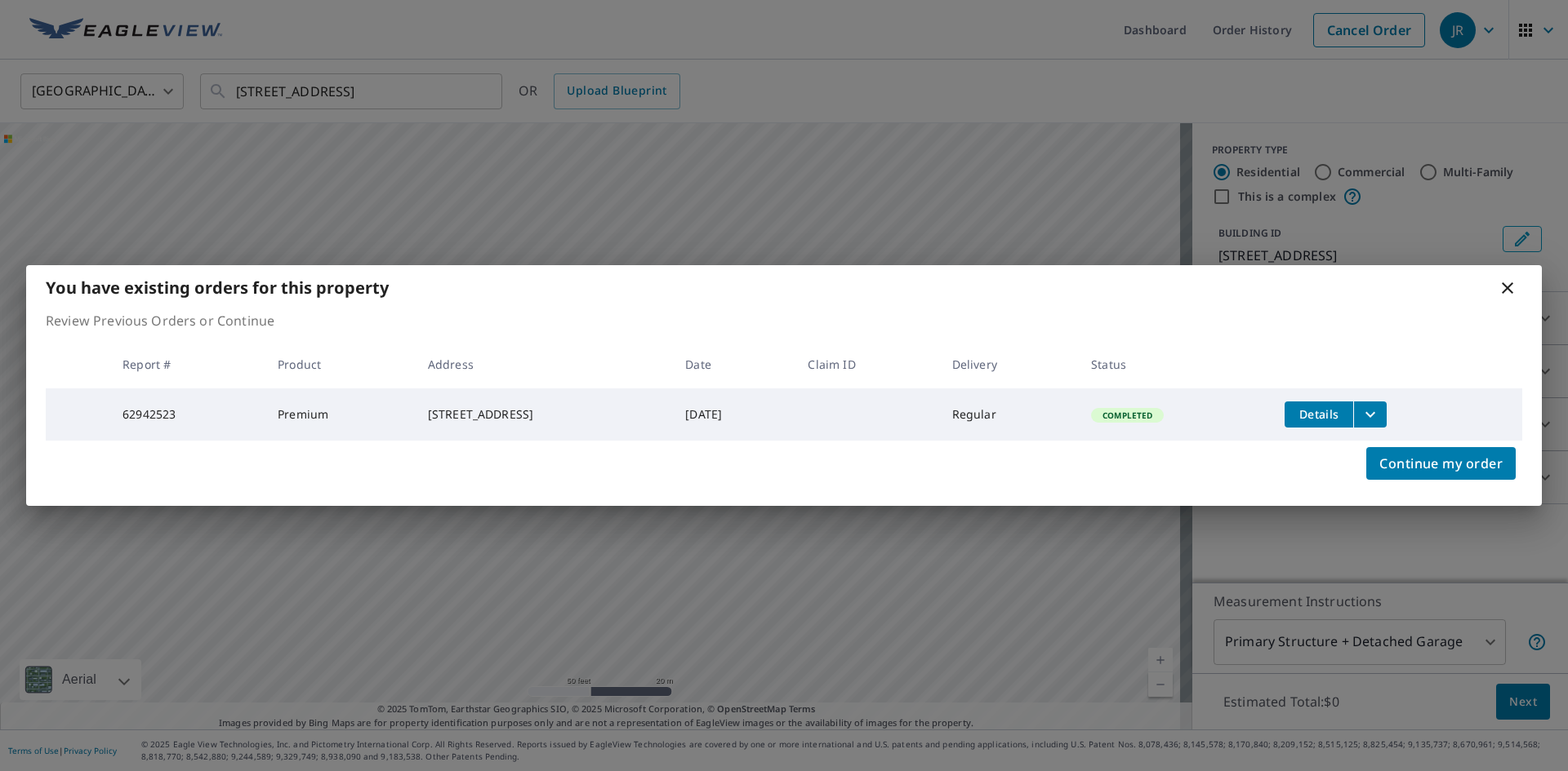
click at [1374, 405] on icon "filesDropdownBtn-62942523" at bounding box center [1370, 415] width 20 height 20
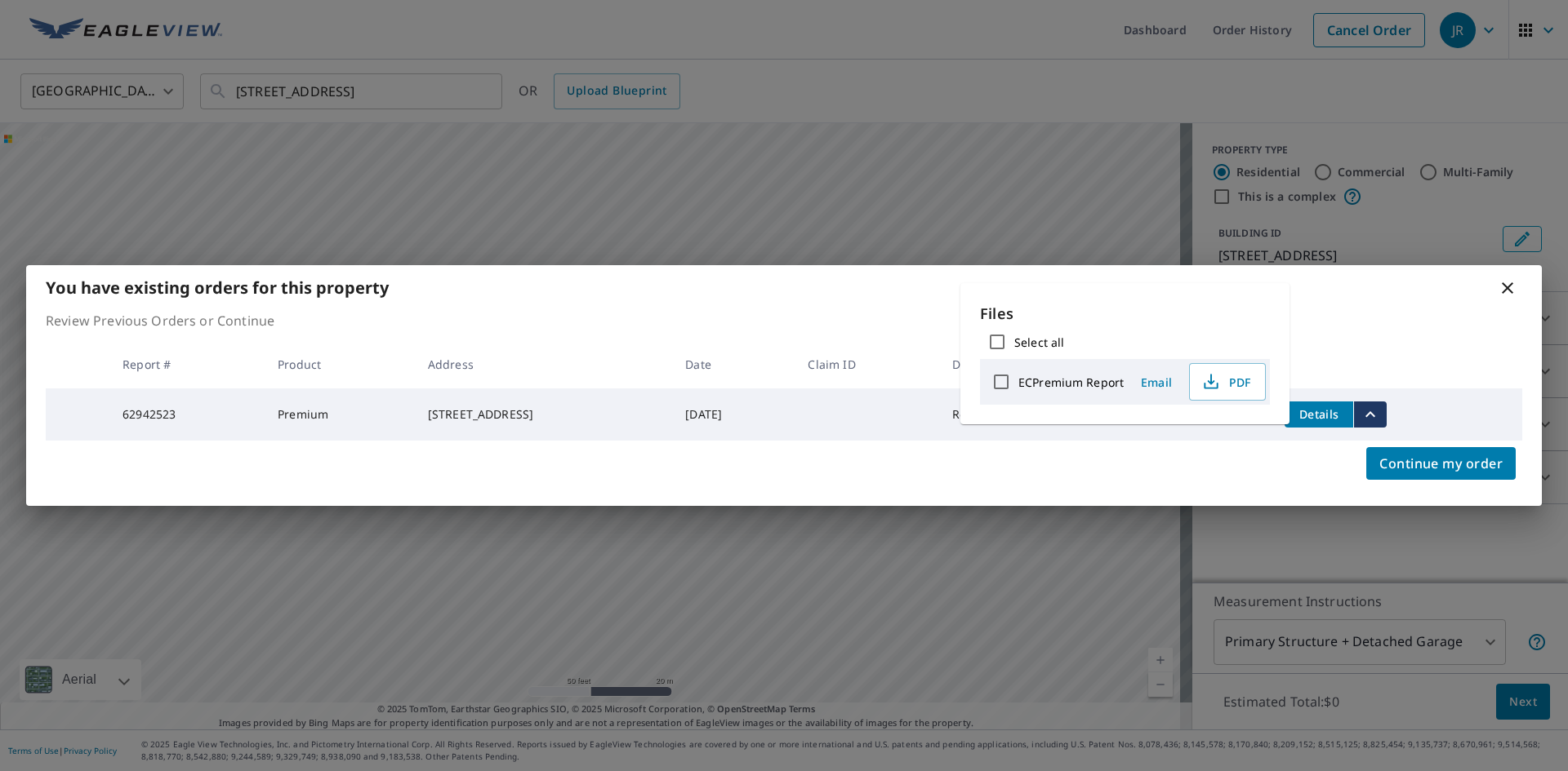
click at [1044, 343] on label "Select all" at bounding box center [1038, 342] width 50 height 16
click at [1014, 343] on input "Select all" at bounding box center [997, 342] width 34 height 34
checkbox input "true"
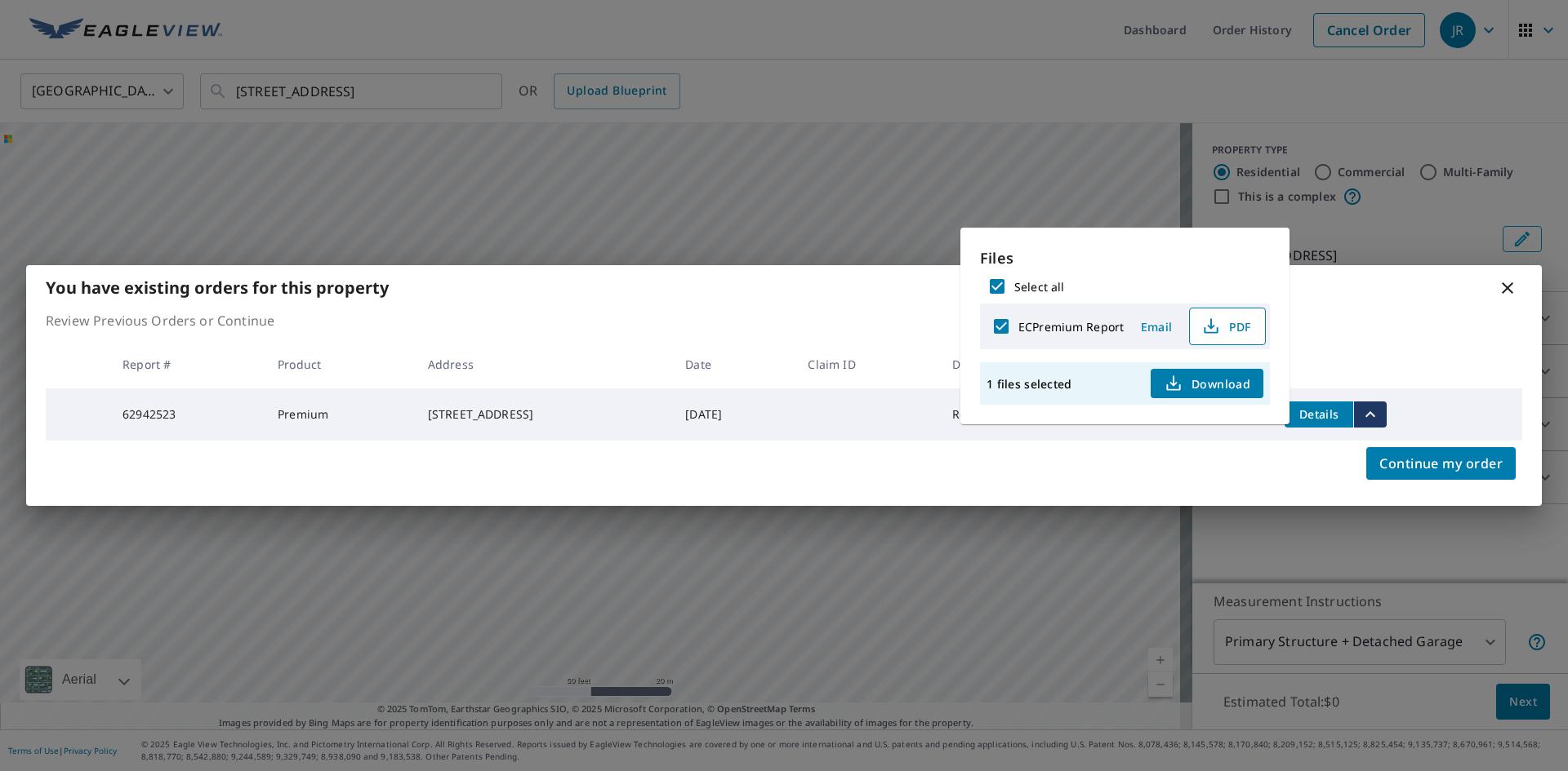
click at [1246, 326] on span "PDF" at bounding box center [1225, 326] width 52 height 20
click at [1511, 287] on icon at bounding box center [1507, 288] width 20 height 20
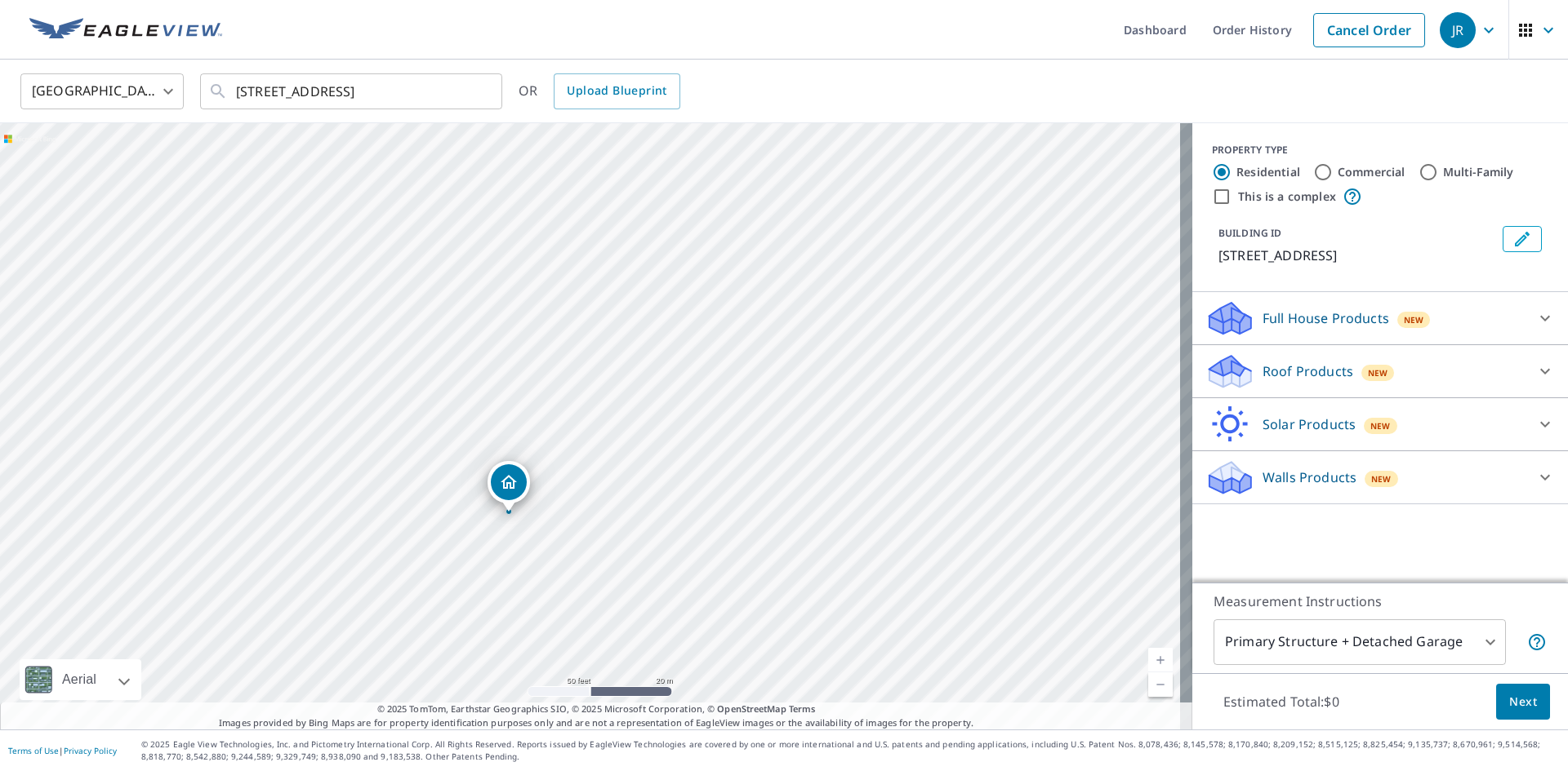
drag, startPoint x: 299, startPoint y: 376, endPoint x: 1091, endPoint y: 460, distance: 796.4
click at [1091, 460] on div "[STREET_ADDRESS]" at bounding box center [596, 427] width 1192 height 607
drag, startPoint x: 651, startPoint y: 304, endPoint x: 697, endPoint y: 285, distance: 49.8
click at [690, 277] on div "[STREET_ADDRESS]" at bounding box center [596, 427] width 1192 height 607
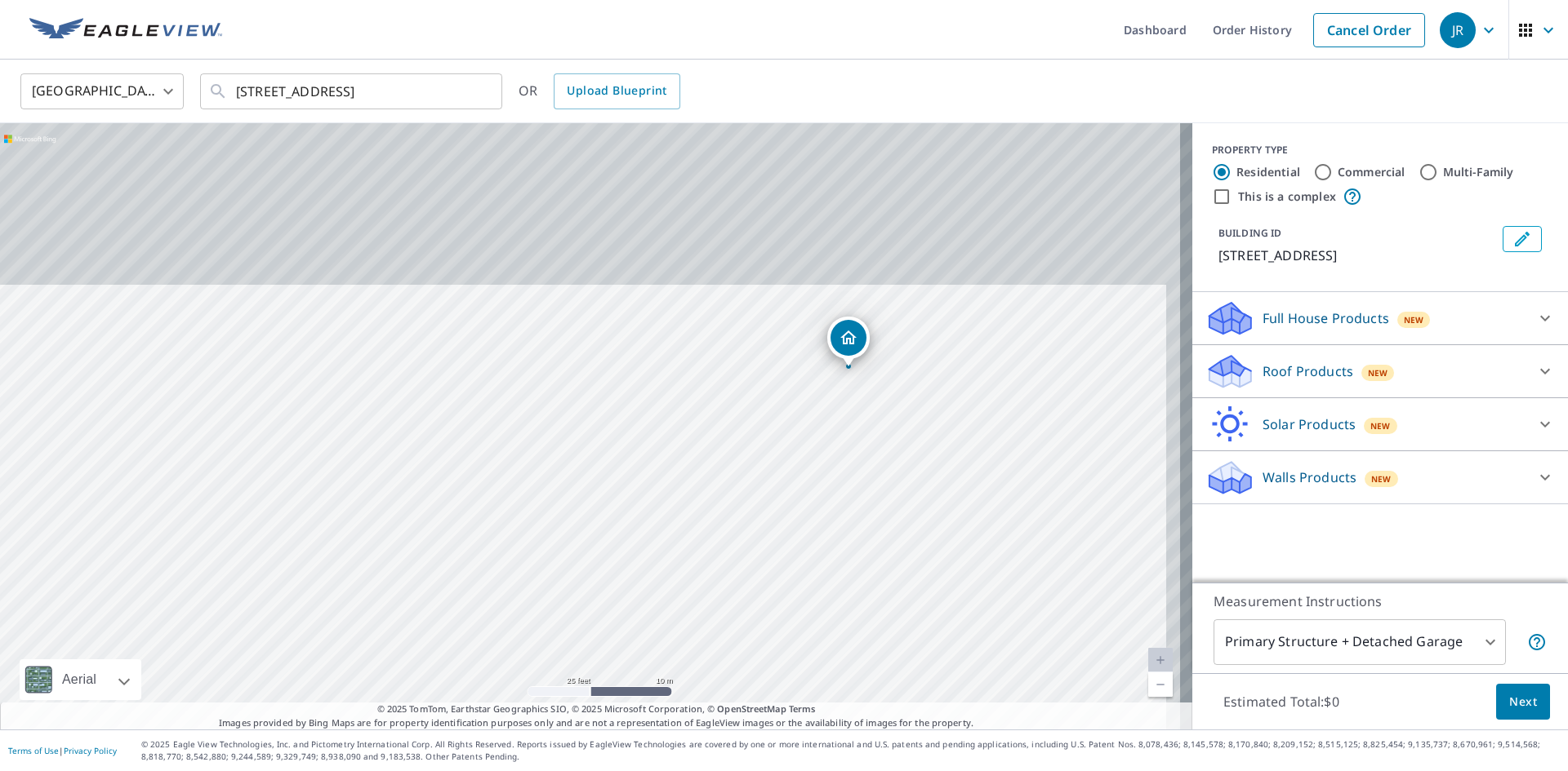
drag, startPoint x: 847, startPoint y: 404, endPoint x: 837, endPoint y: 483, distance: 79.6
click at [839, 475] on div "[STREET_ADDRESS]" at bounding box center [596, 427] width 1192 height 607
